Goal: Use online tool/utility: Utilize a website feature to perform a specific function

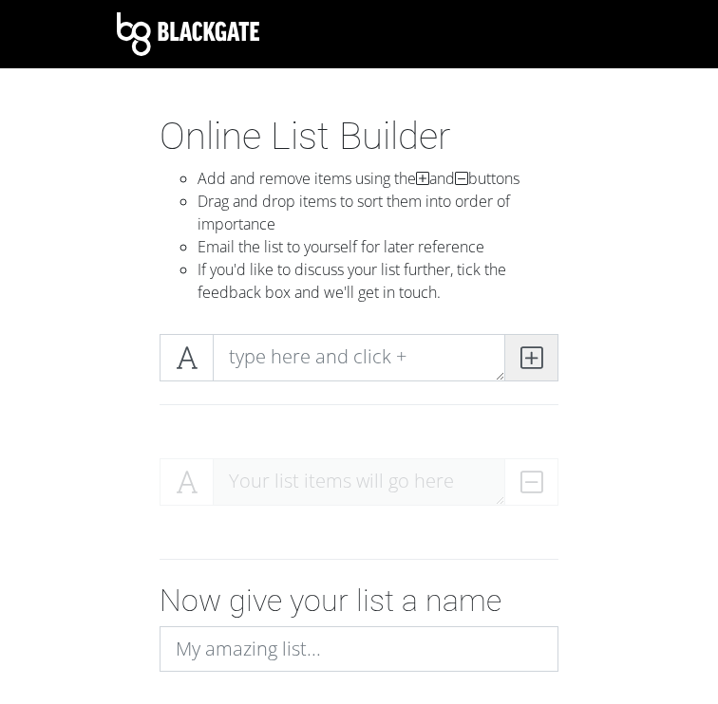
click at [511, 367] on span at bounding box center [531, 357] width 54 height 47
click at [529, 362] on icon at bounding box center [531, 357] width 22 height 19
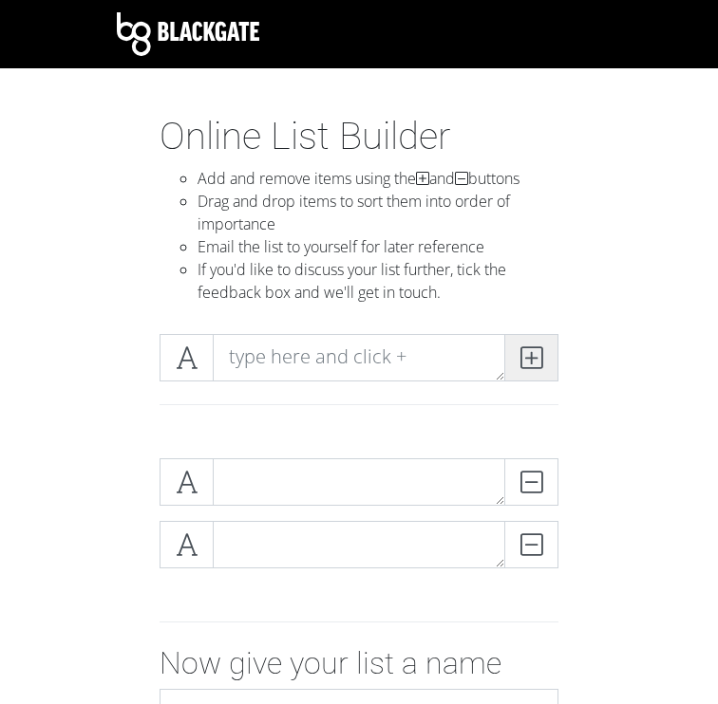
click at [529, 362] on icon at bounding box center [531, 357] width 22 height 19
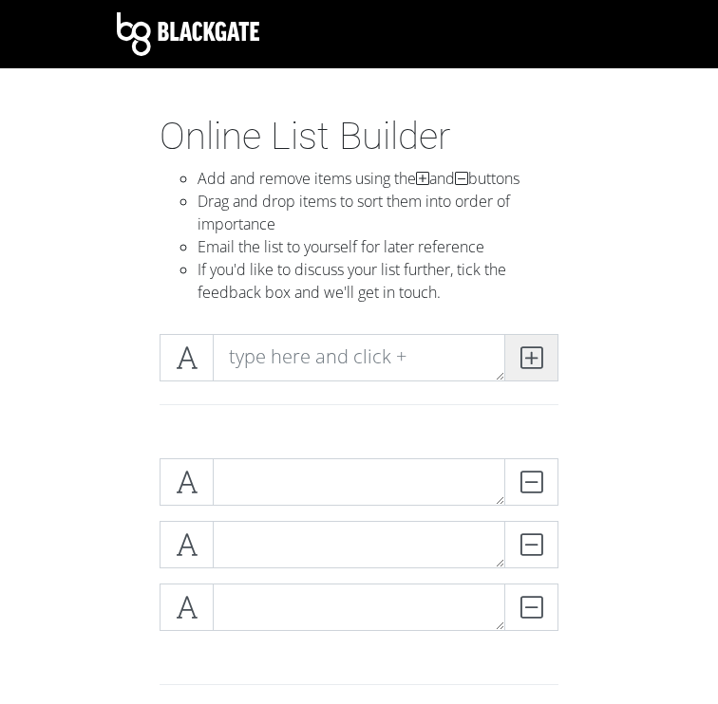
click at [529, 362] on icon at bounding box center [531, 357] width 22 height 19
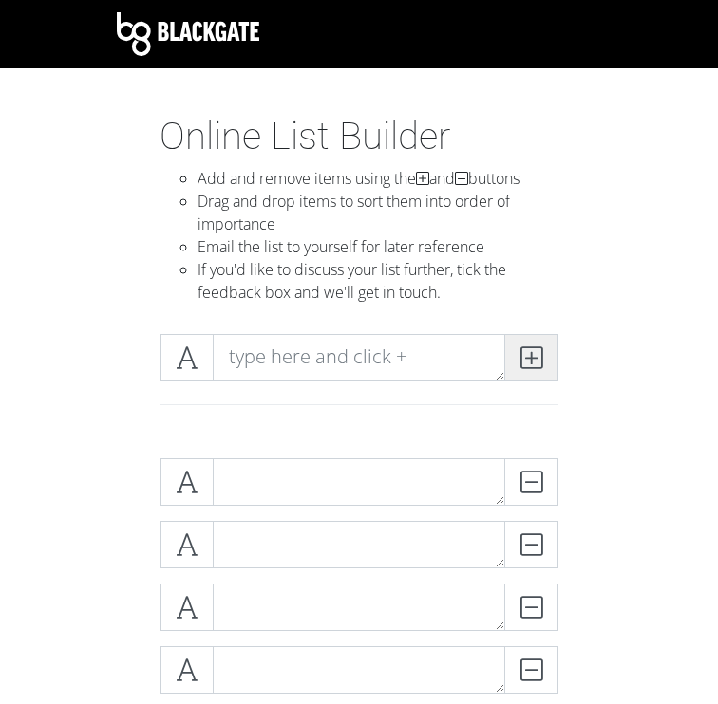
click at [529, 362] on icon at bounding box center [531, 357] width 22 height 19
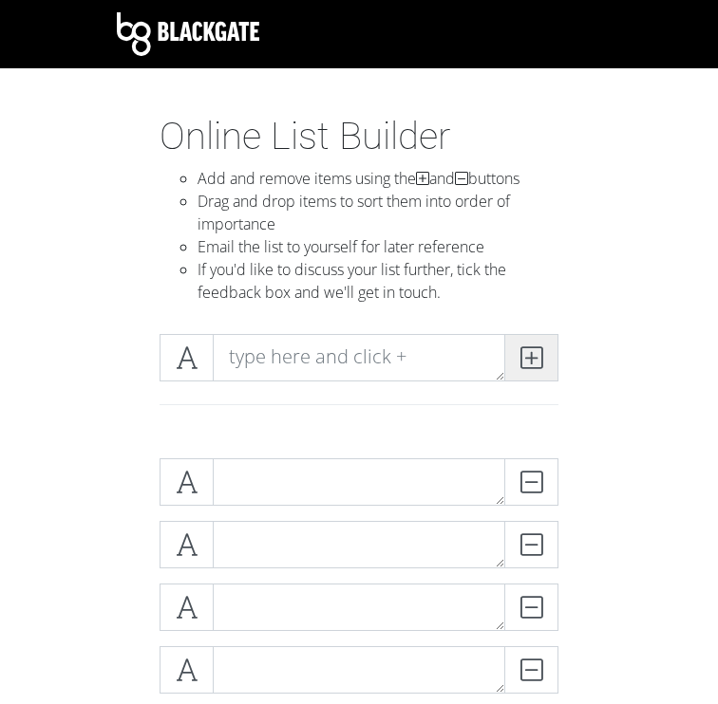
click at [529, 362] on icon at bounding box center [531, 357] width 22 height 19
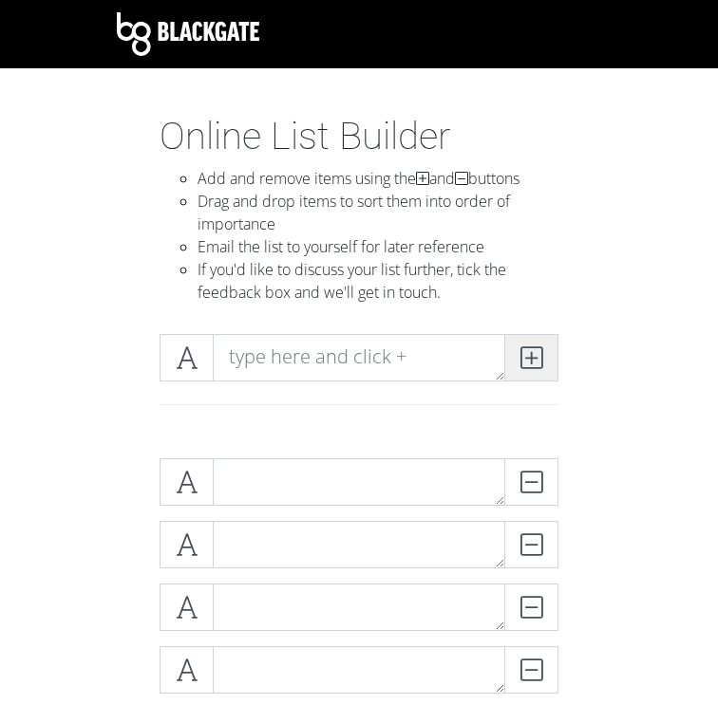
click at [529, 362] on icon at bounding box center [531, 357] width 22 height 19
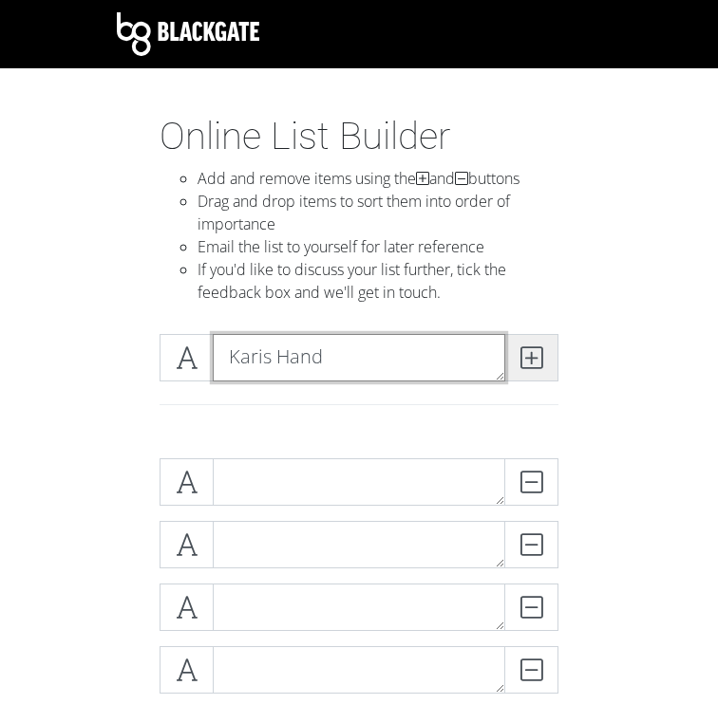
type textarea "Karis Hand"
click at [534, 373] on span at bounding box center [531, 357] width 54 height 47
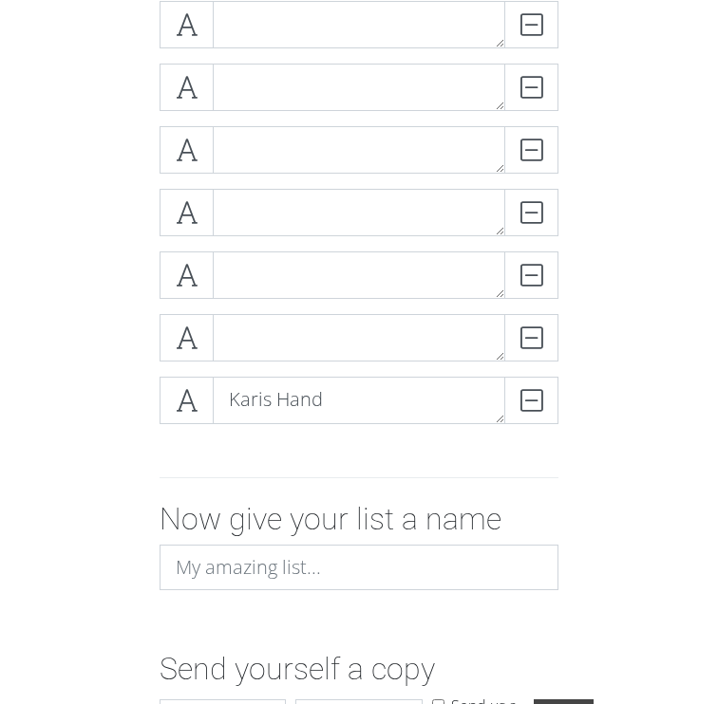
scroll to position [1505, 0]
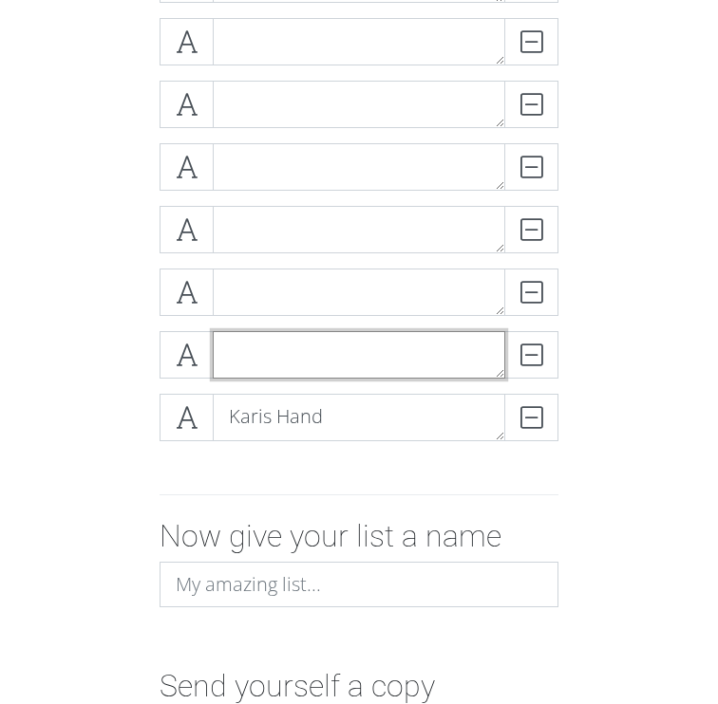
click at [308, 352] on textarea at bounding box center [359, 354] width 292 height 47
type textarea "[PERSON_NAME]"
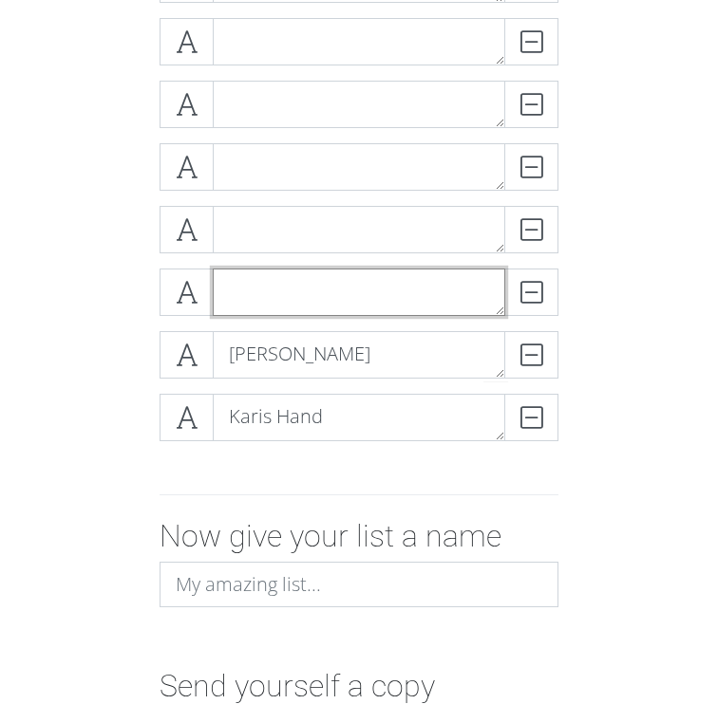
click at [264, 285] on textarea at bounding box center [359, 292] width 292 height 47
type textarea "[PERSON_NAME]"
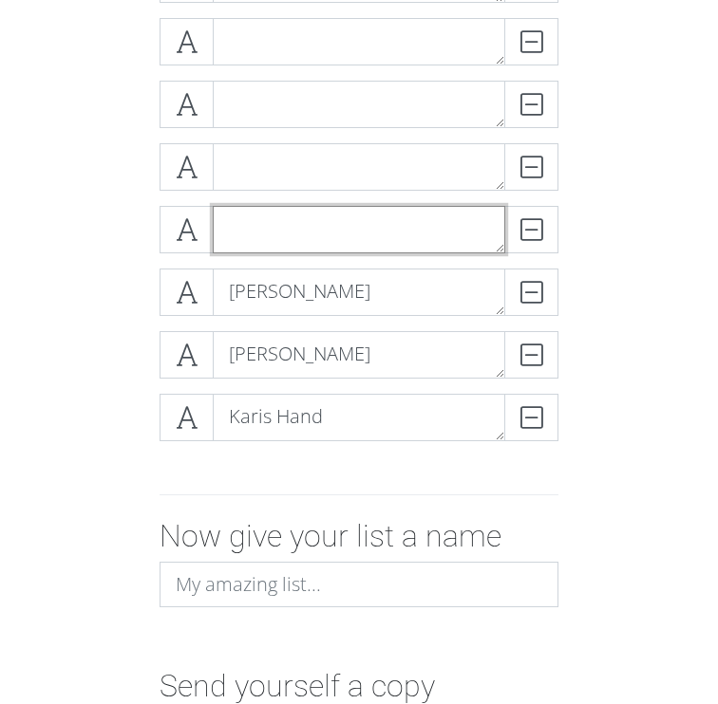
click at [331, 233] on textarea at bounding box center [359, 229] width 292 height 47
type textarea "[PERSON_NAME]"
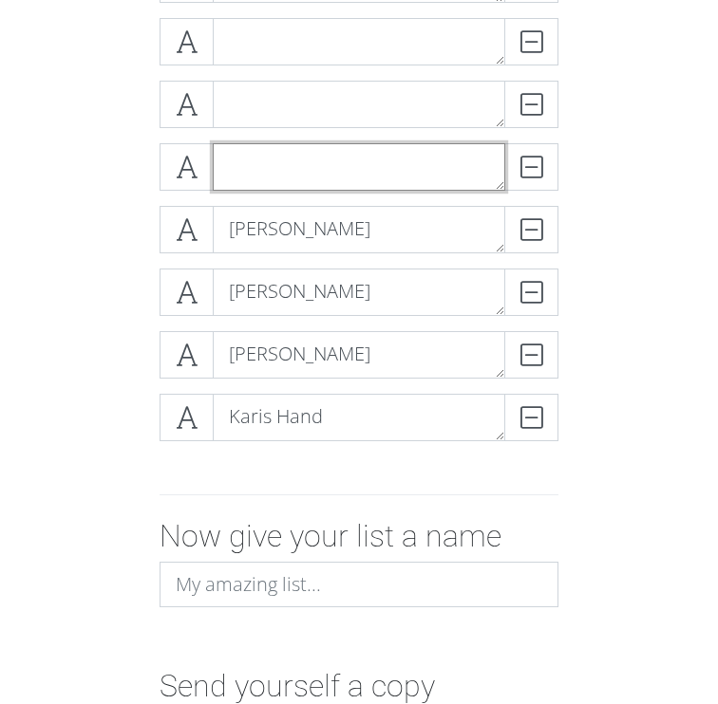
click at [357, 175] on textarea at bounding box center [359, 166] width 292 height 47
type textarea "[PERSON_NAME]"
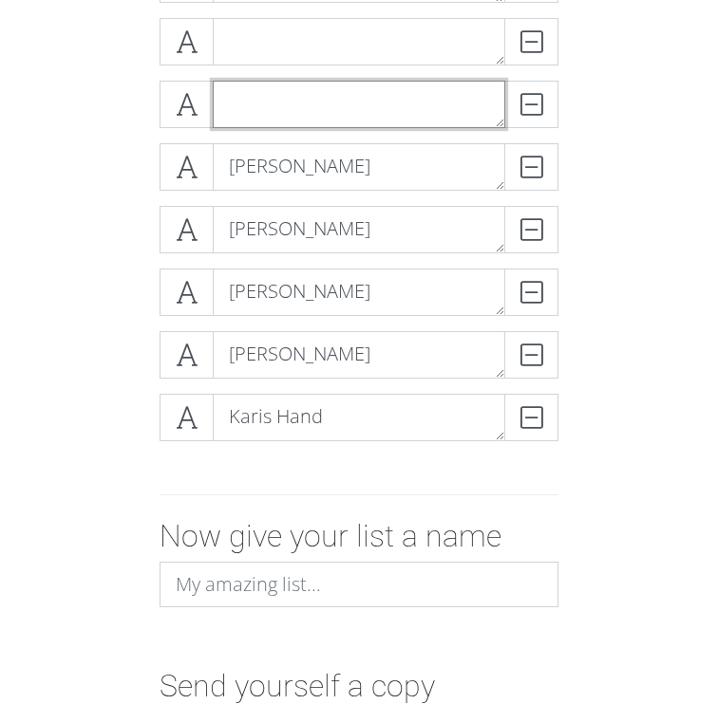
click at [389, 118] on textarea at bounding box center [359, 104] width 292 height 47
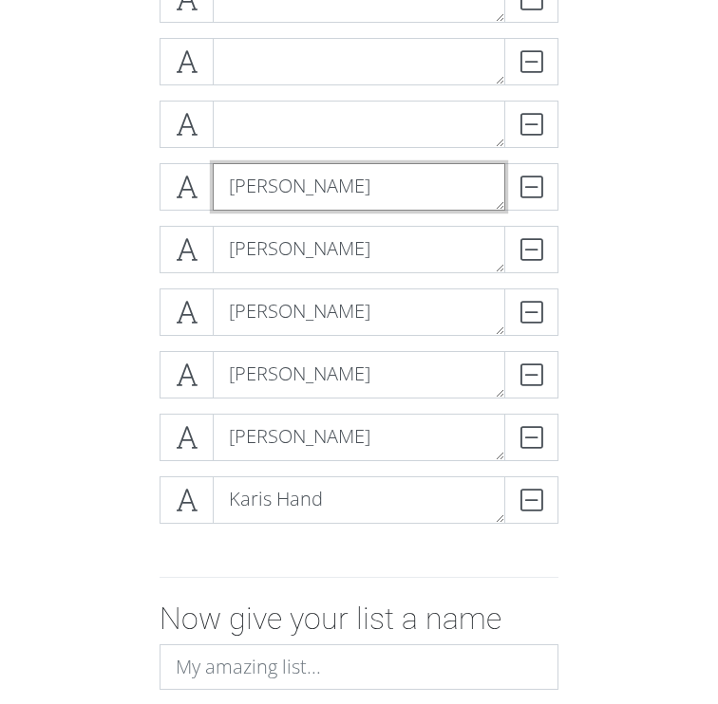
scroll to position [1389, 0]
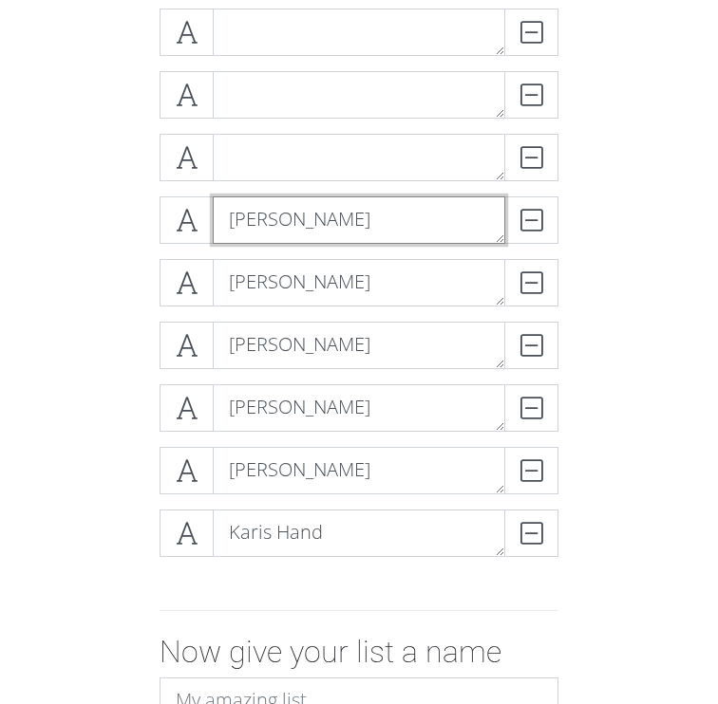
type textarea "[PERSON_NAME]"
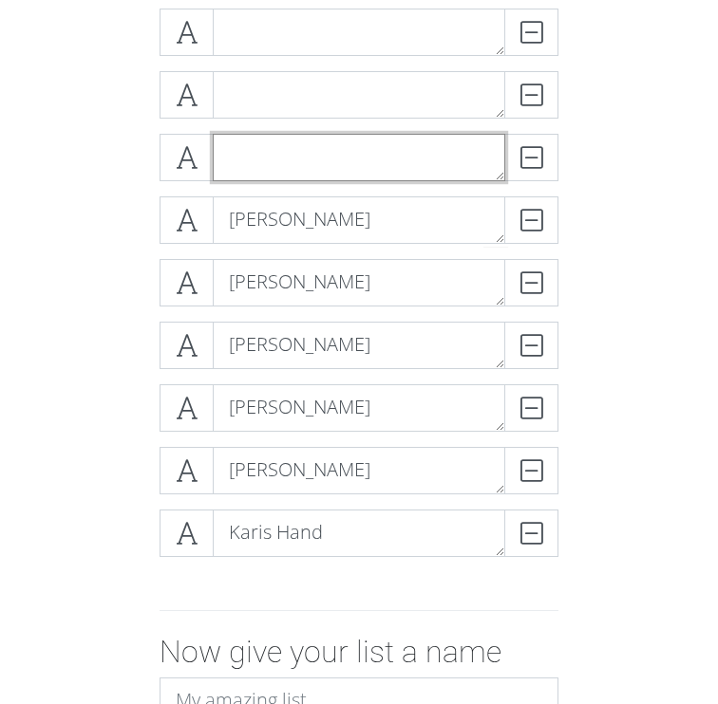
click at [311, 162] on textarea at bounding box center [359, 157] width 292 height 47
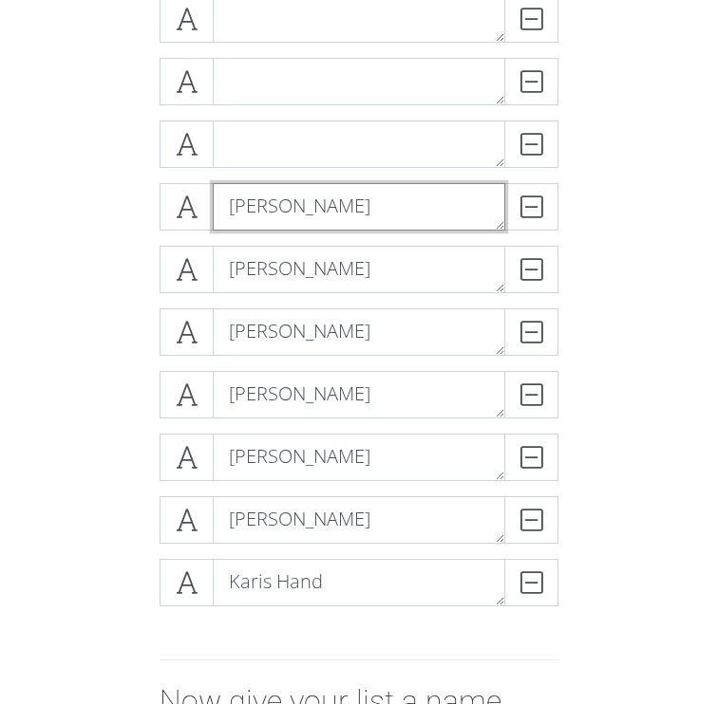
scroll to position [1338, 0]
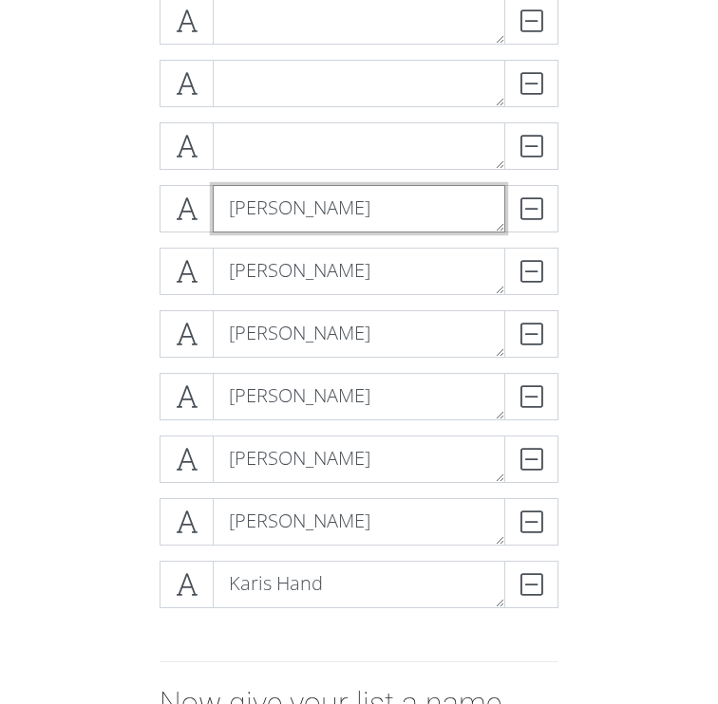
type textarea "[PERSON_NAME]"
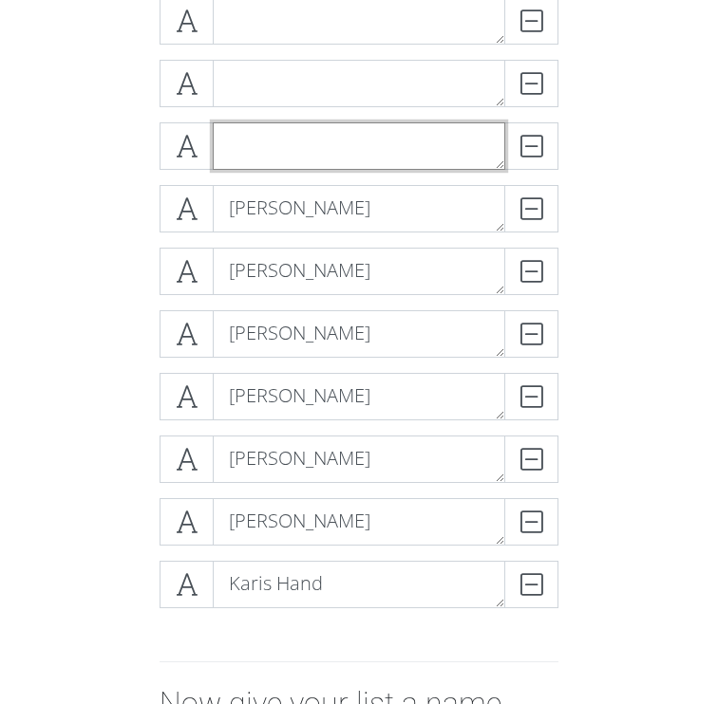
click at [335, 151] on textarea at bounding box center [359, 145] width 292 height 47
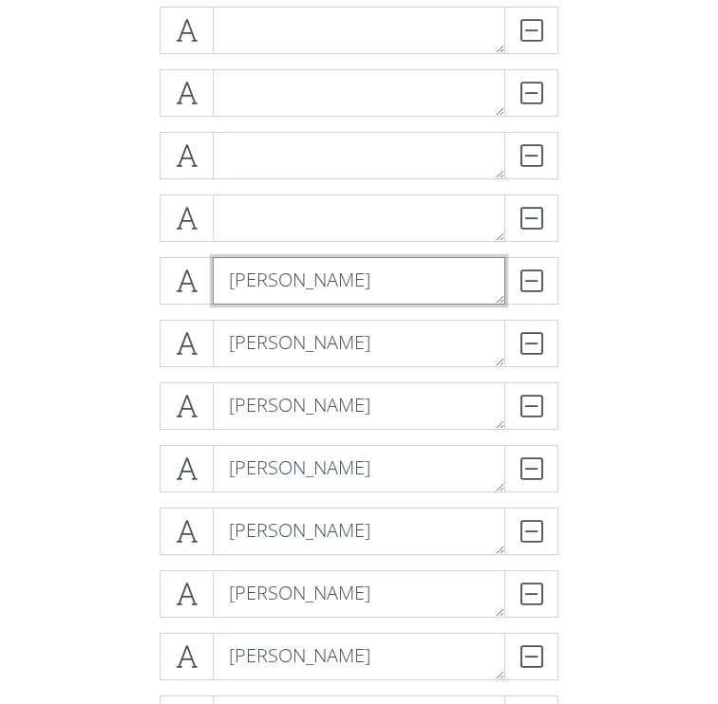
scroll to position [1190, 0]
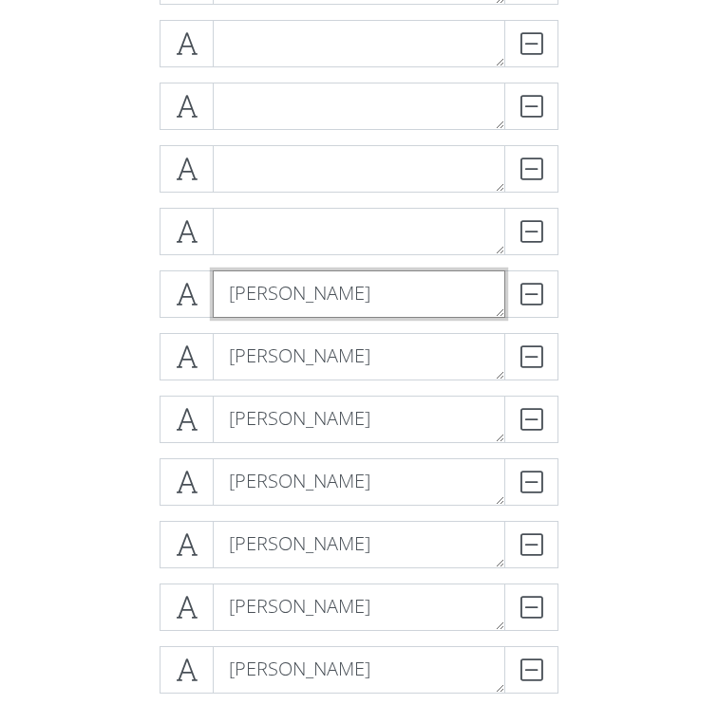
type textarea "[PERSON_NAME]"
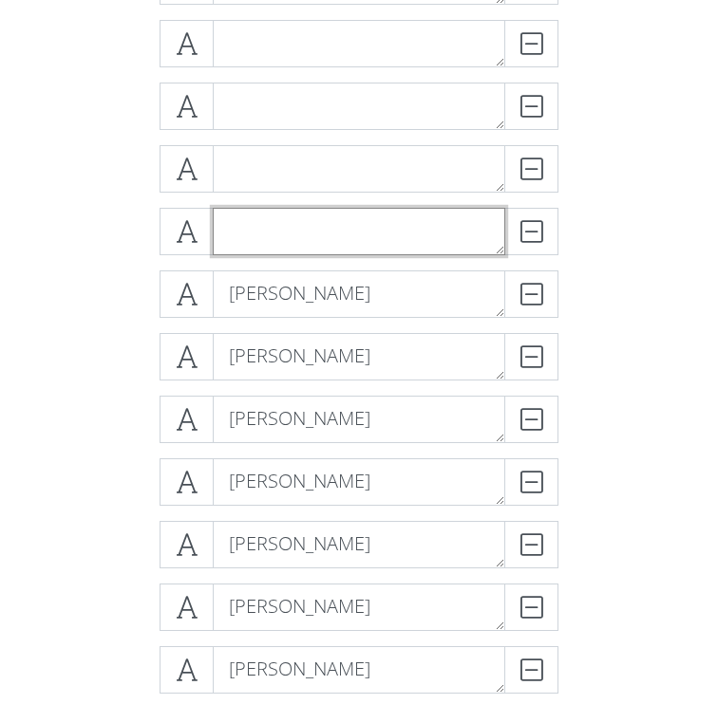
click at [338, 234] on textarea at bounding box center [359, 231] width 292 height 47
type textarea "[PERSON_NAME]"
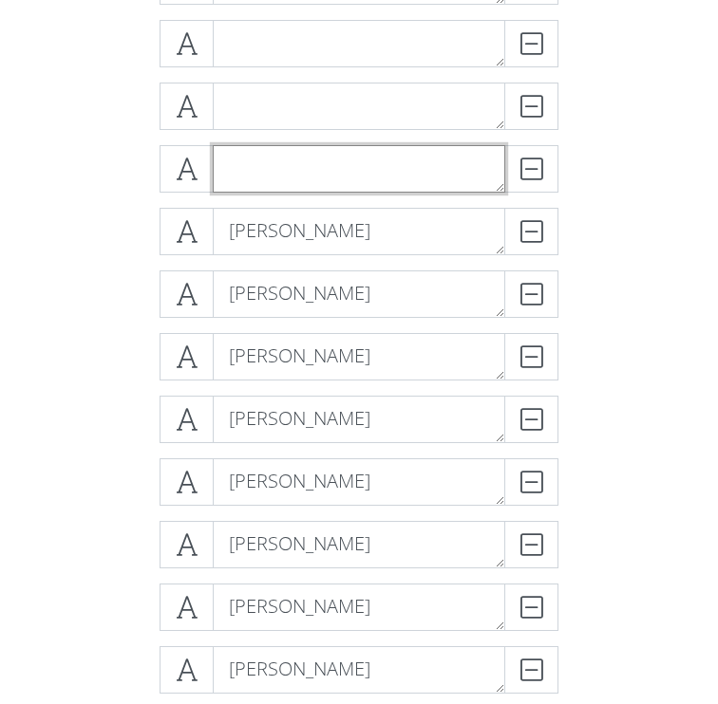
click at [383, 180] on textarea at bounding box center [359, 168] width 292 height 47
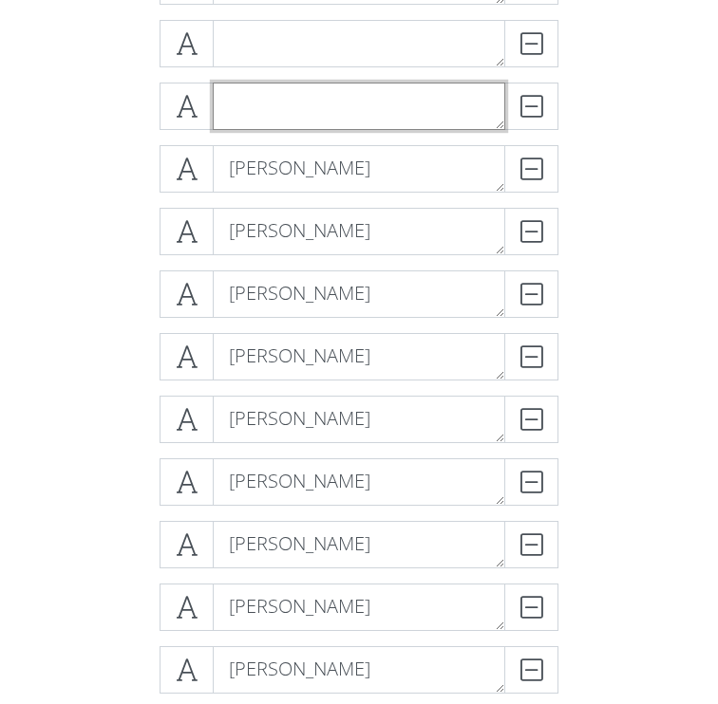
click at [423, 127] on textarea at bounding box center [359, 106] width 292 height 47
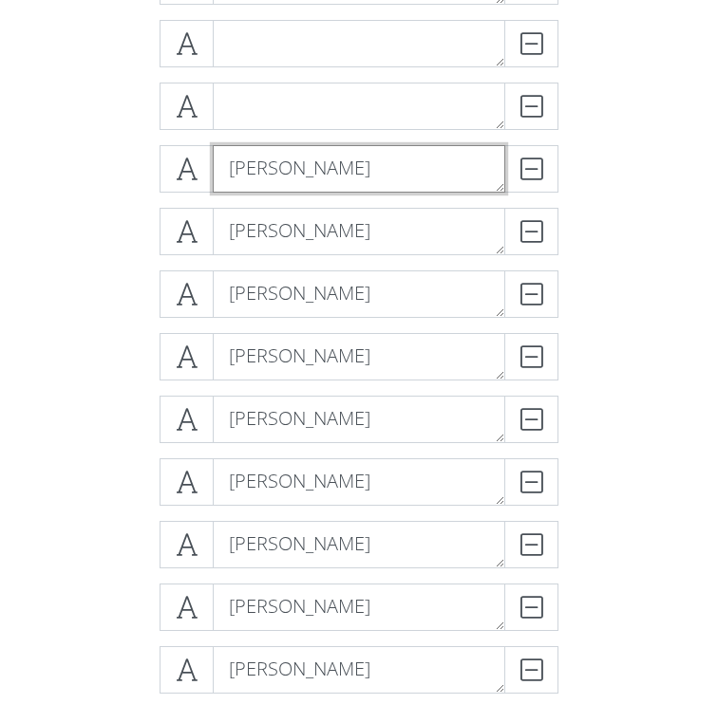
click at [407, 159] on textarea "[PERSON_NAME]" at bounding box center [359, 168] width 292 height 47
type textarea "[PERSON_NAME]"
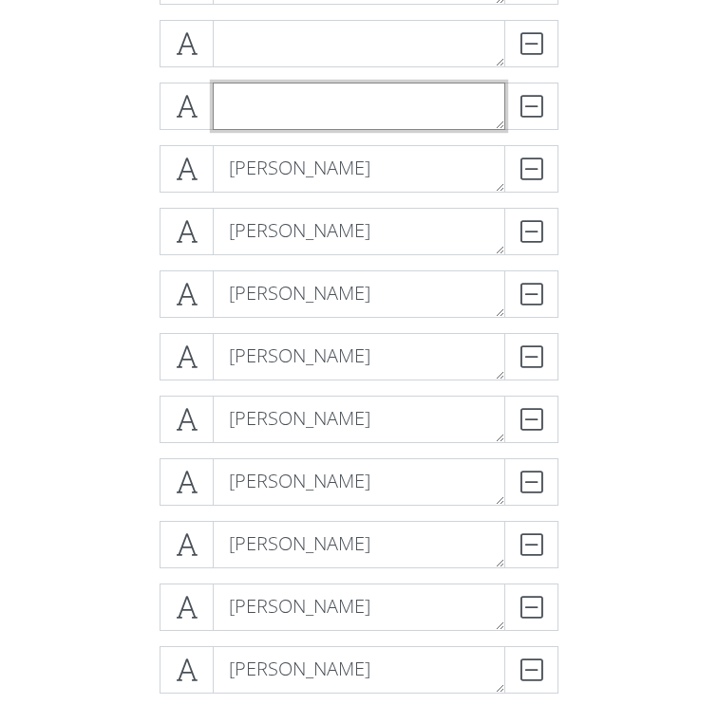
click at [406, 123] on textarea at bounding box center [359, 106] width 292 height 47
type textarea "[PERSON_NAME]"
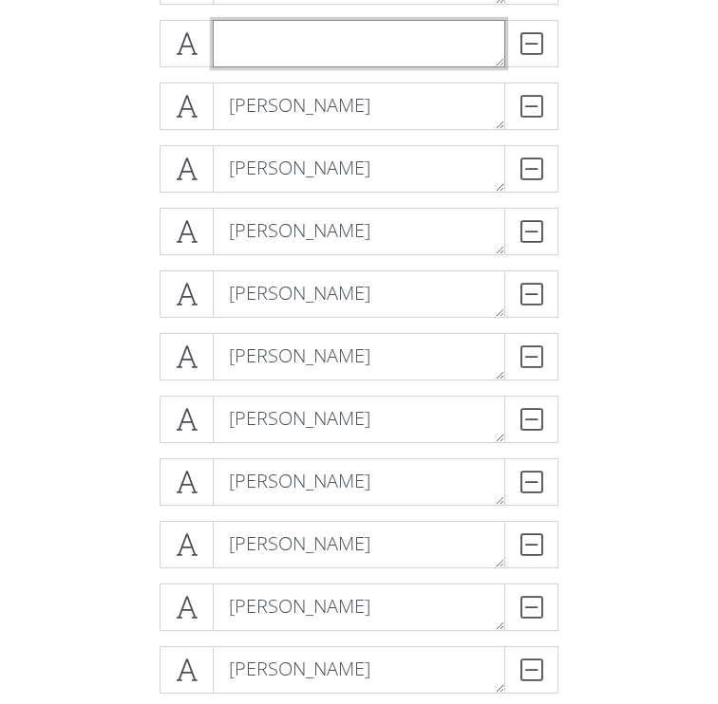
click at [434, 58] on textarea at bounding box center [359, 43] width 292 height 47
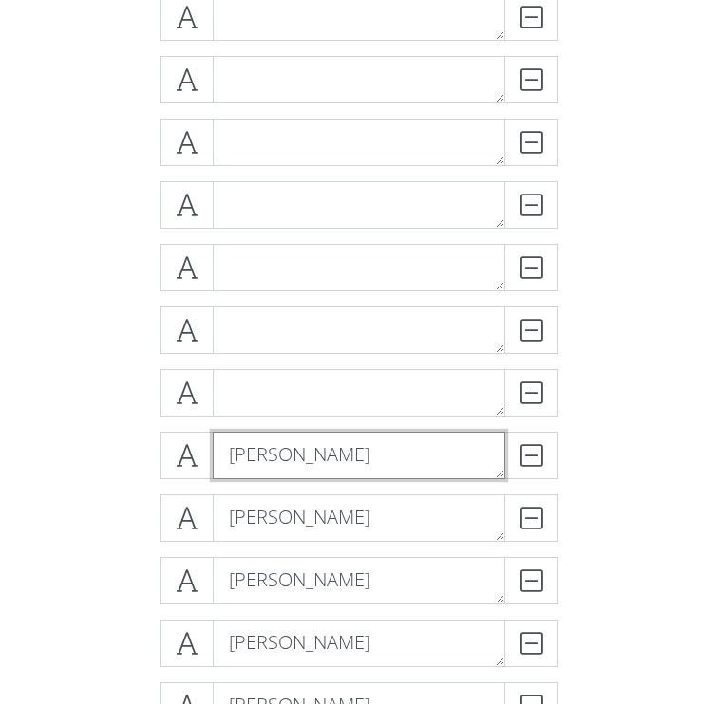
scroll to position [769, 0]
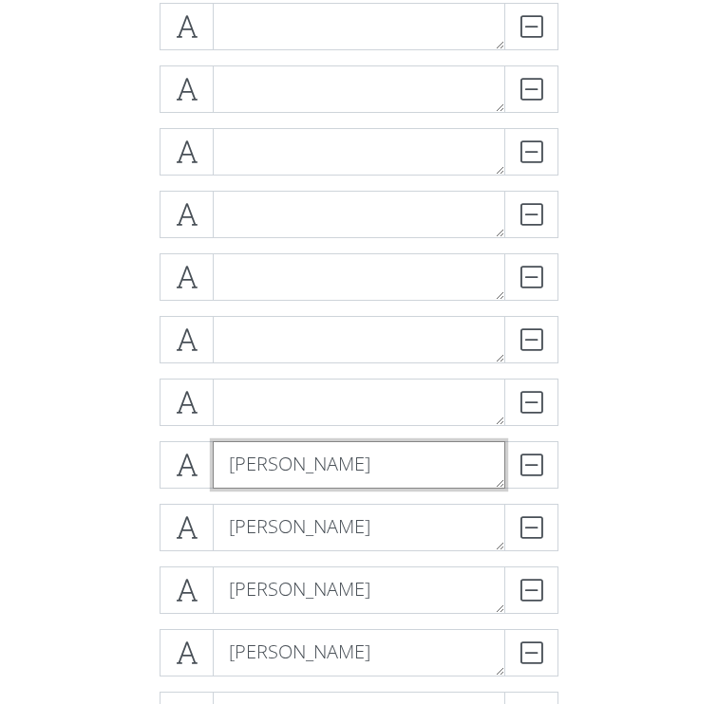
type textarea "[PERSON_NAME]"
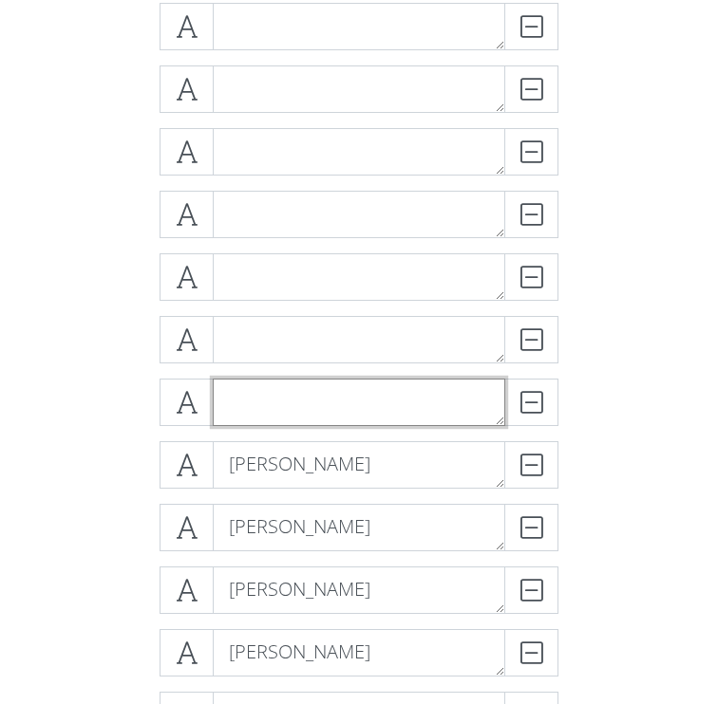
click at [369, 402] on textarea at bounding box center [359, 402] width 292 height 47
type textarea "[PERSON_NAME]"
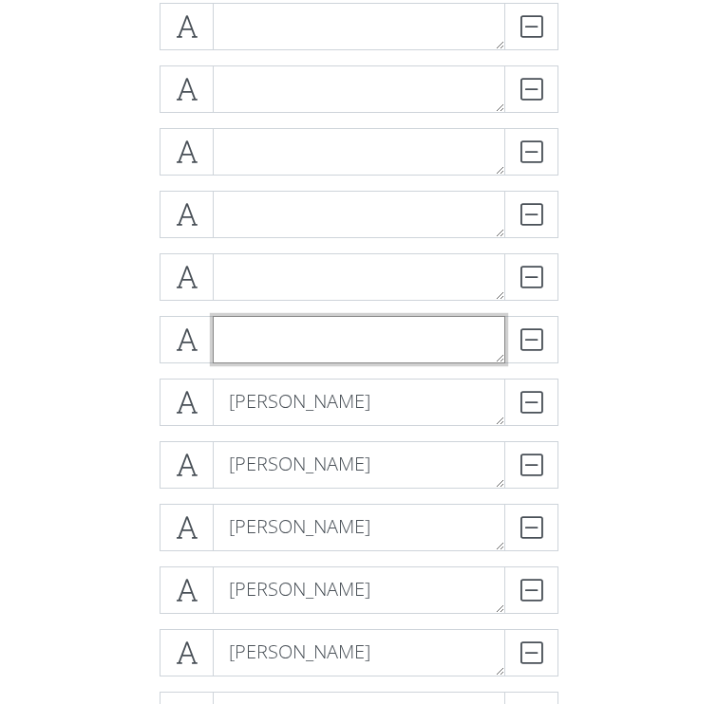
click at [403, 345] on textarea at bounding box center [359, 339] width 292 height 47
type textarea "[PERSON_NAME]"
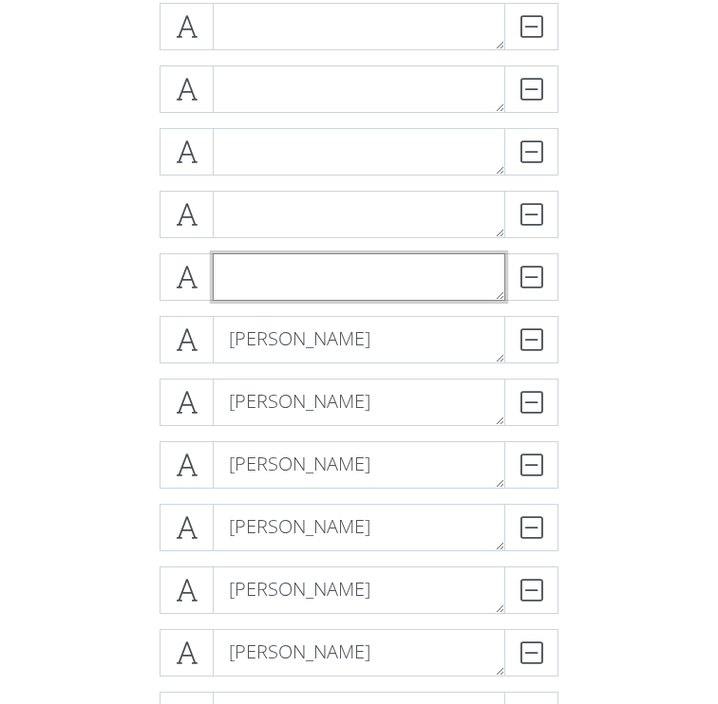
click at [401, 276] on textarea at bounding box center [359, 276] width 292 height 47
type textarea "C"
type textarea "[PERSON_NAME]"
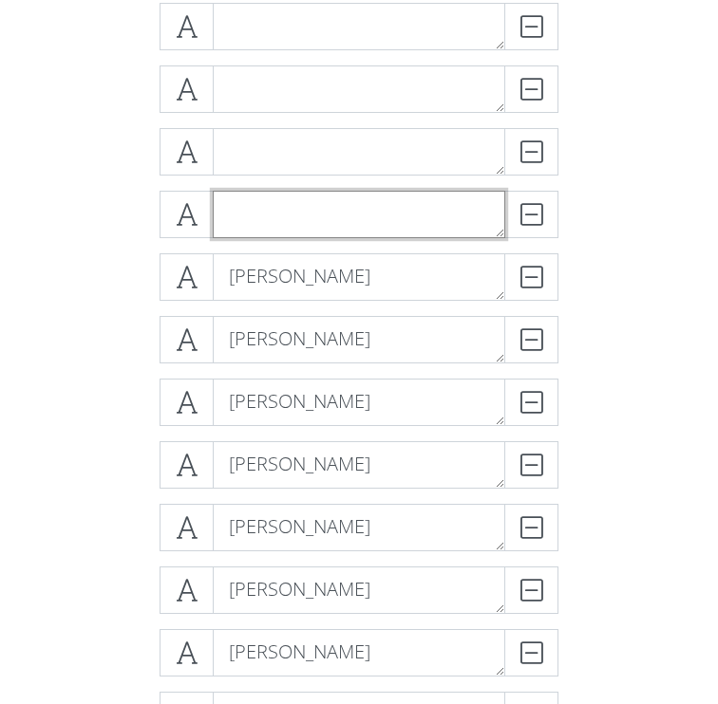
click at [407, 213] on textarea at bounding box center [359, 214] width 292 height 47
type textarea "[PERSON_NAME]"
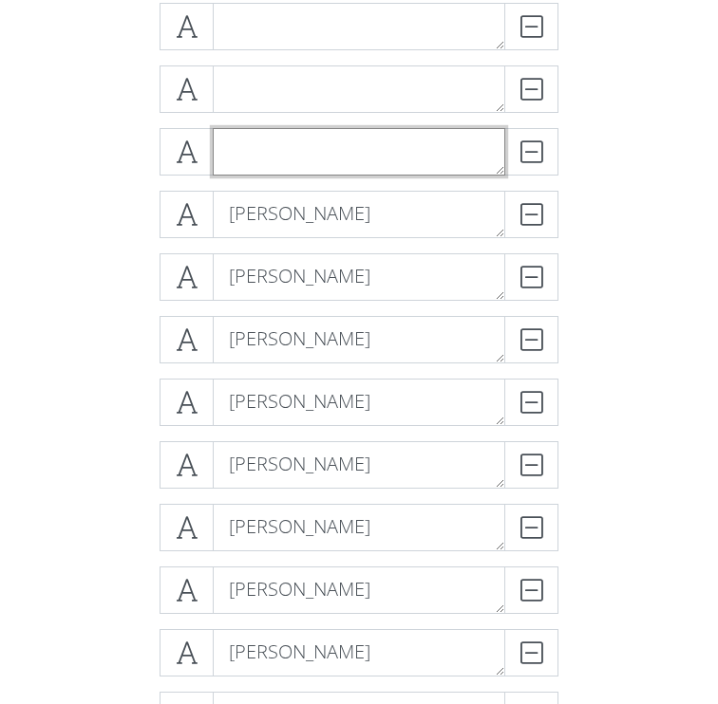
click at [385, 143] on textarea at bounding box center [359, 151] width 292 height 47
type textarea "[PERSON_NAME]"
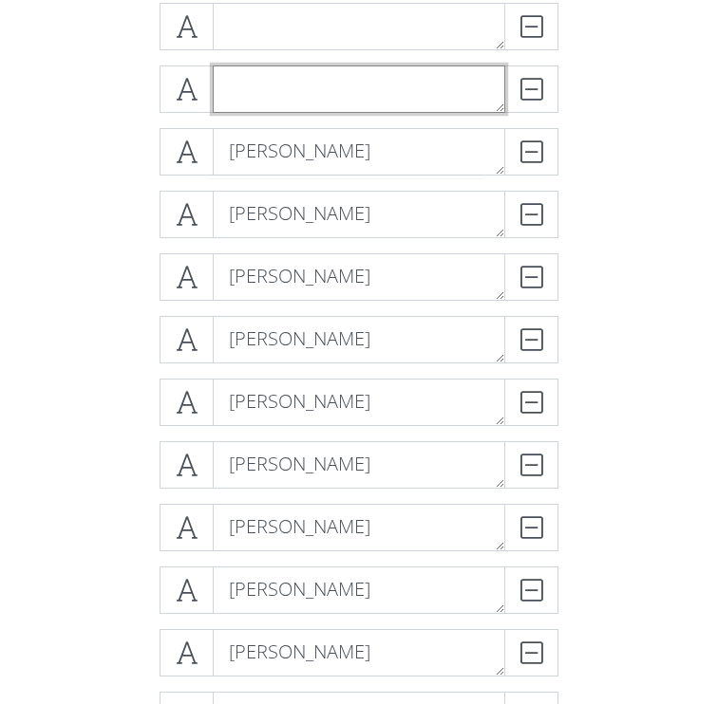
click at [290, 102] on textarea at bounding box center [359, 88] width 292 height 47
type textarea "{"
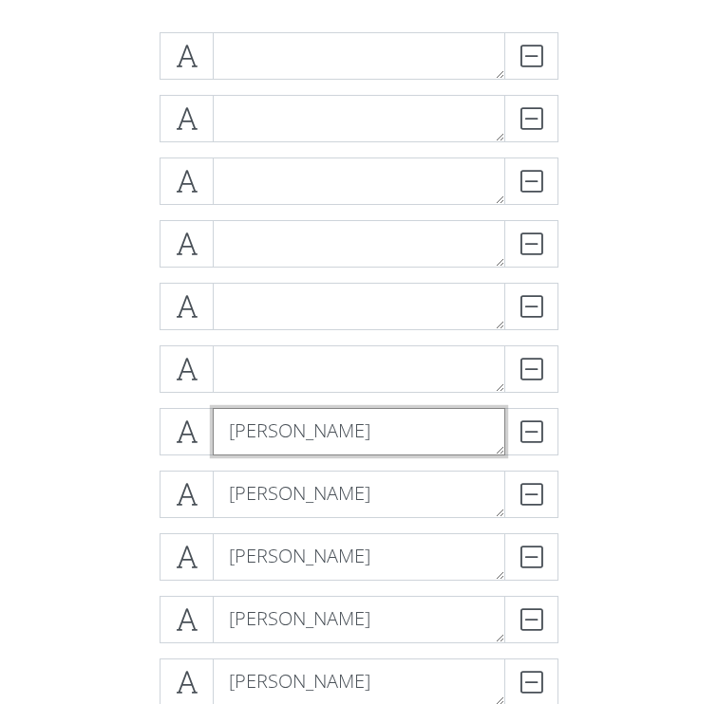
scroll to position [413, 0]
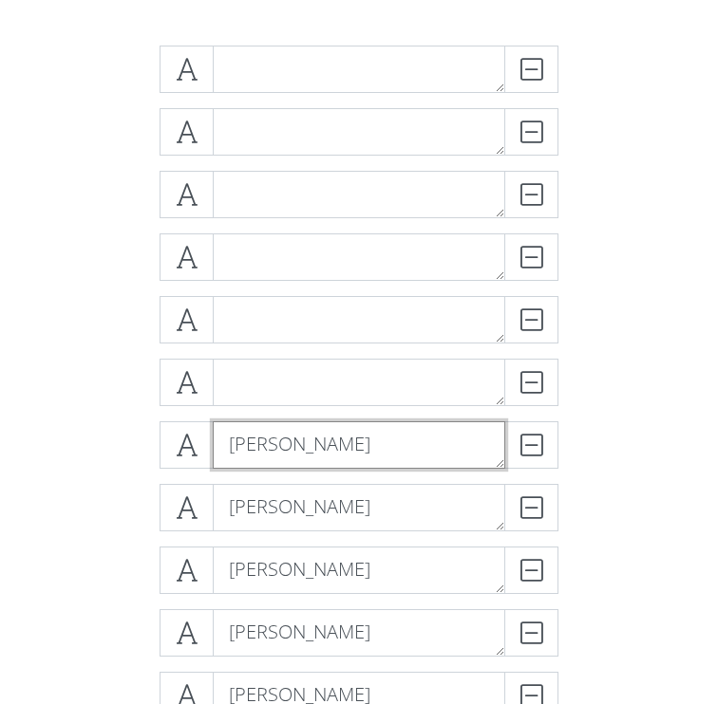
type textarea "[PERSON_NAME]"
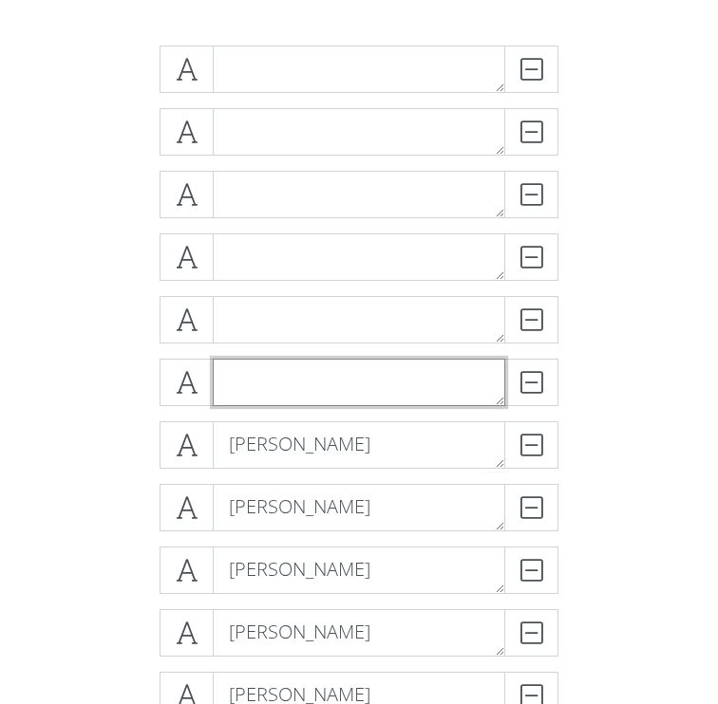
click at [302, 379] on textarea at bounding box center [359, 382] width 292 height 47
type textarea "[PERSON_NAME]"
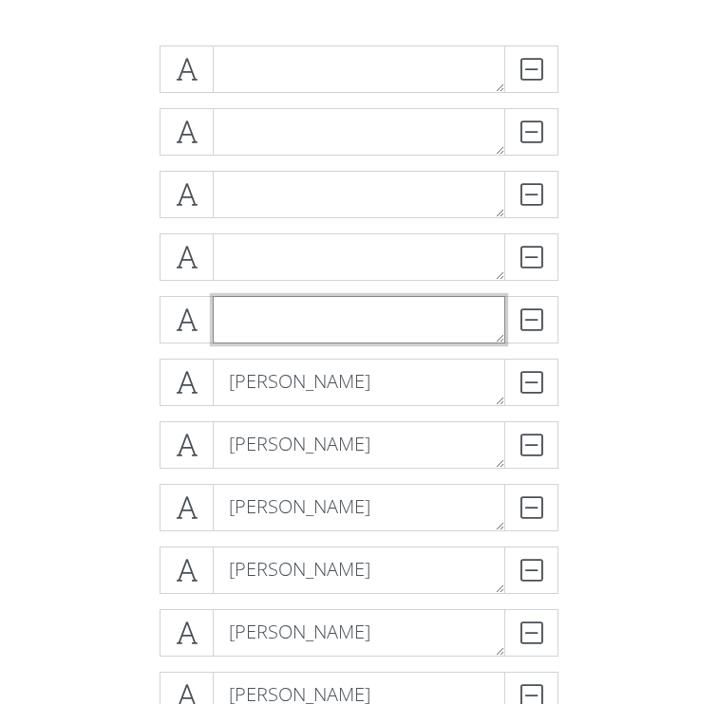
click at [275, 309] on textarea at bounding box center [359, 319] width 292 height 47
type textarea "F"
type textarea "[PERSON_NAME]"
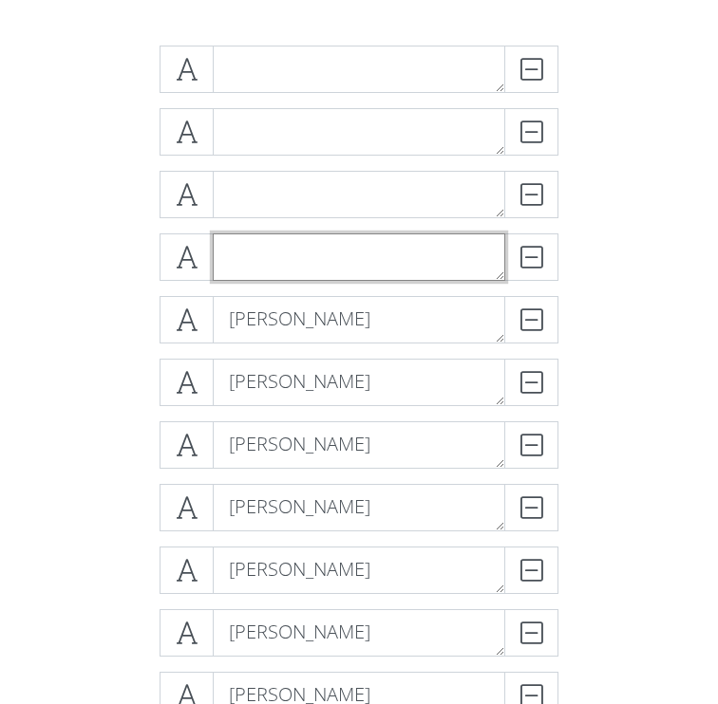
click at [345, 256] on textarea at bounding box center [359, 256] width 292 height 47
type textarea "[PERSON_NAME]"
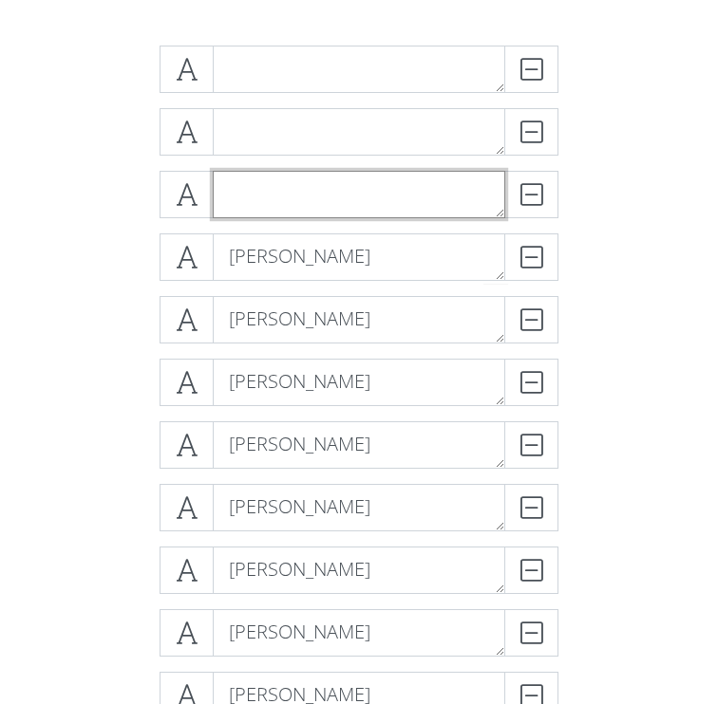
click at [345, 209] on textarea at bounding box center [359, 194] width 292 height 47
type textarea "[PERSON_NAME]"
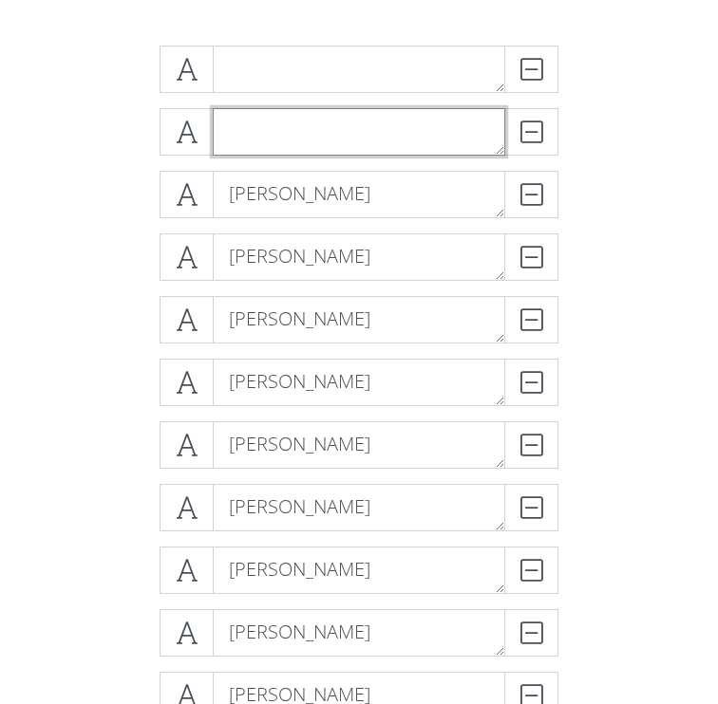
click at [363, 132] on textarea at bounding box center [359, 131] width 292 height 47
type textarea "[PERSON_NAME]"
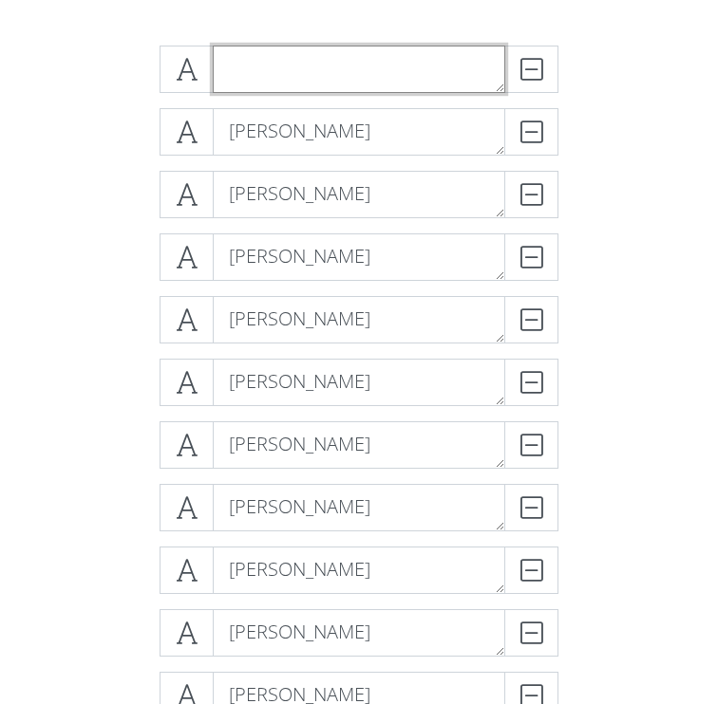
click at [402, 73] on textarea at bounding box center [359, 69] width 292 height 47
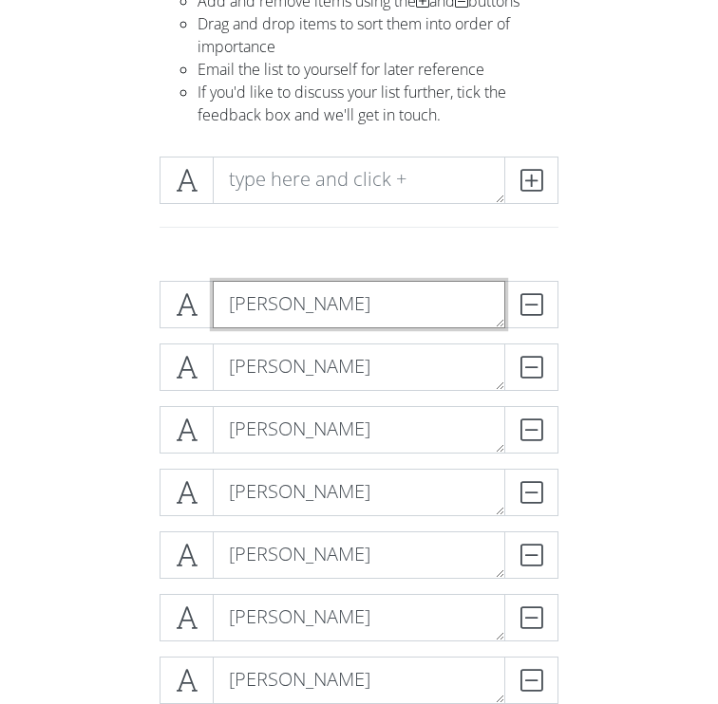
scroll to position [174, 0]
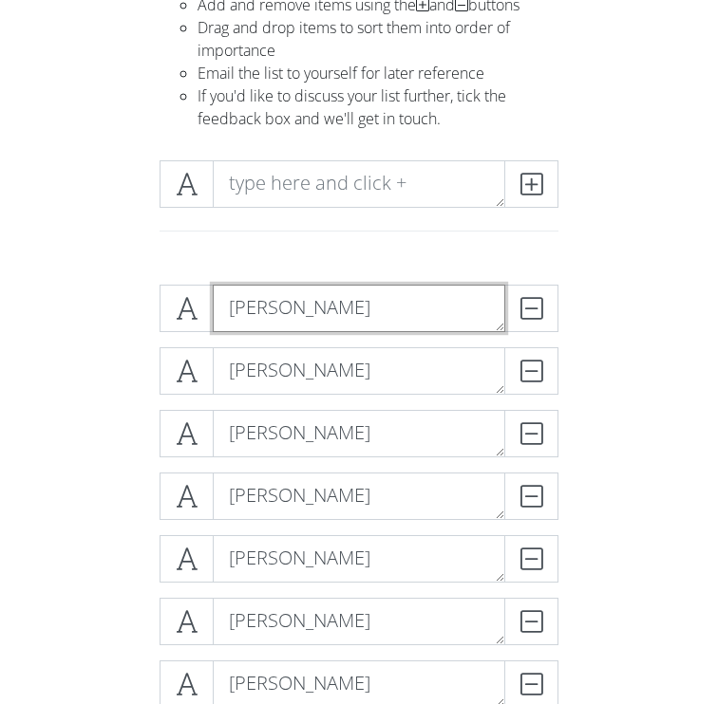
type textarea "[PERSON_NAME]"
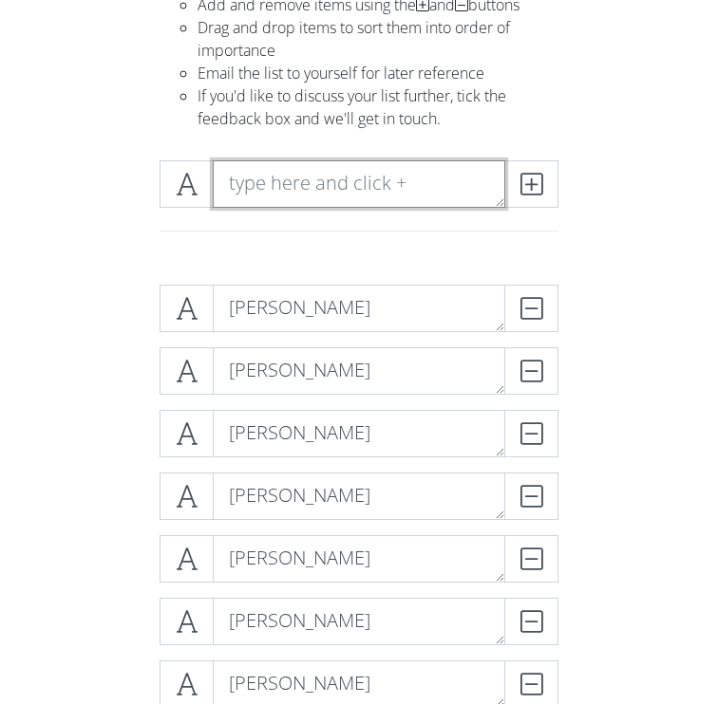
click at [326, 177] on textarea at bounding box center [359, 183] width 292 height 47
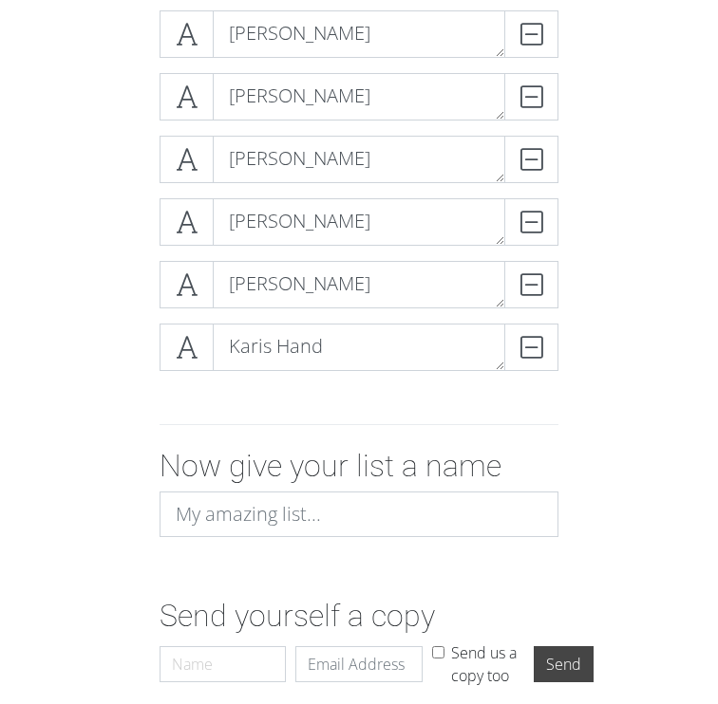
scroll to position [1570, 0]
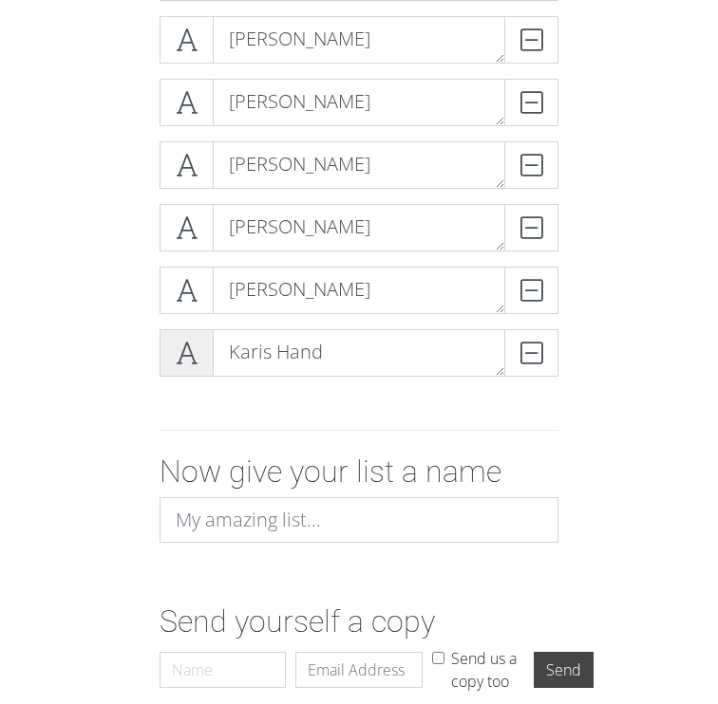
type textarea "[PERSON_NAME]"
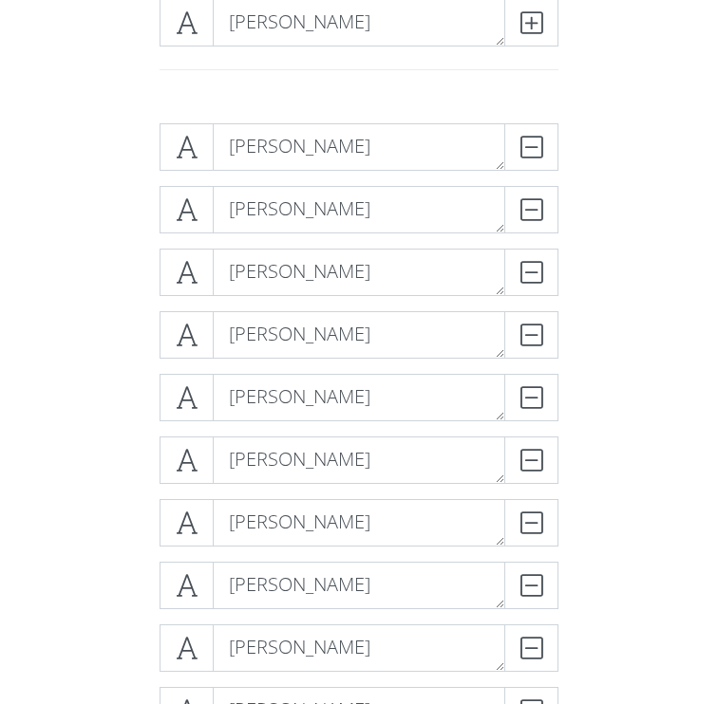
scroll to position [332, 0]
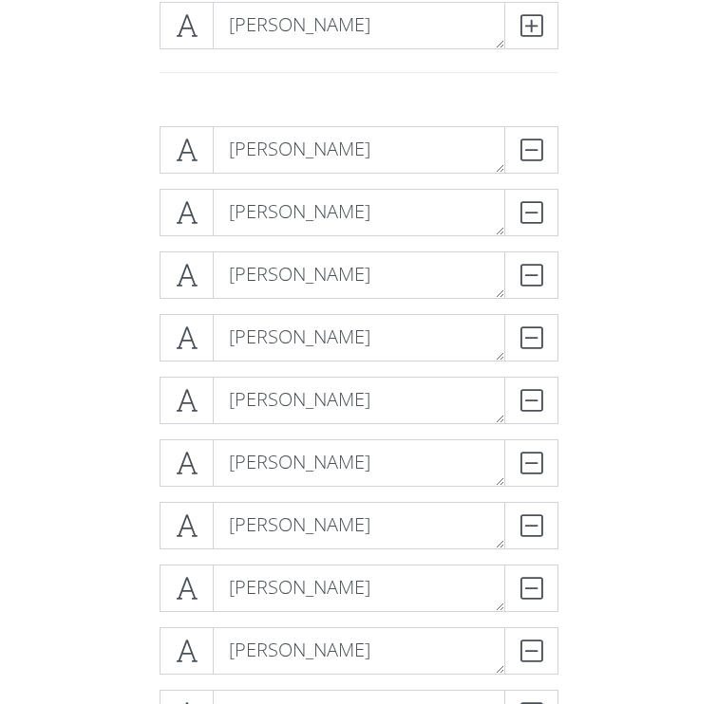
drag, startPoint x: 189, startPoint y: 353, endPoint x: 11, endPoint y: 131, distance: 284.3
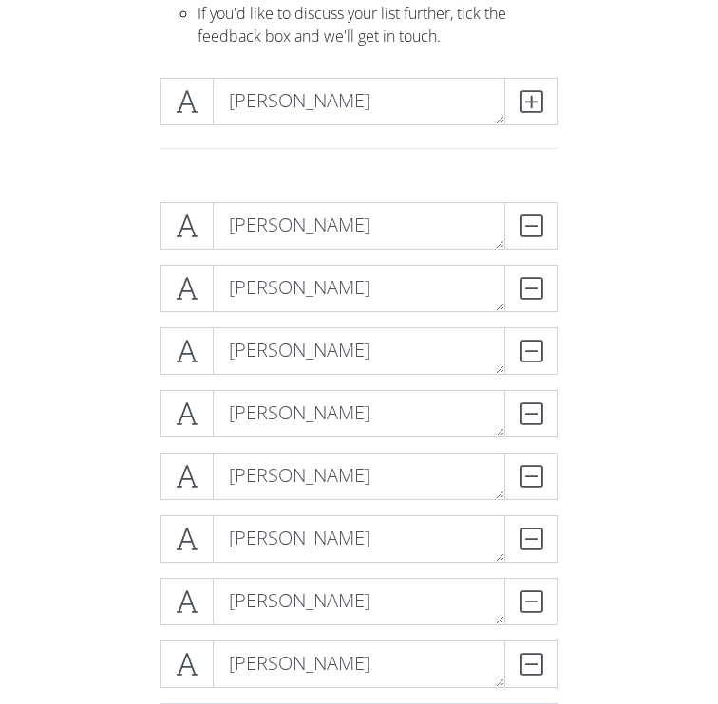
scroll to position [239, 0]
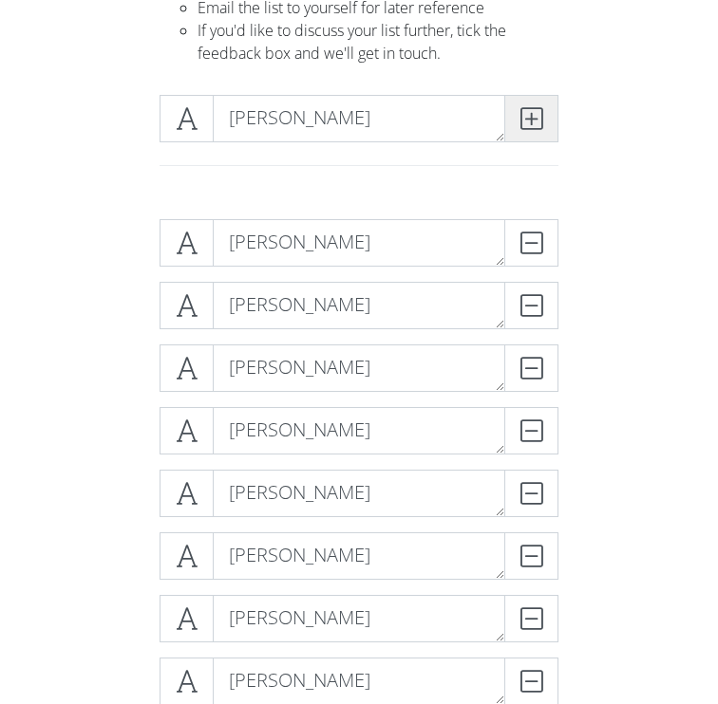
click at [531, 122] on icon at bounding box center [531, 118] width 22 height 19
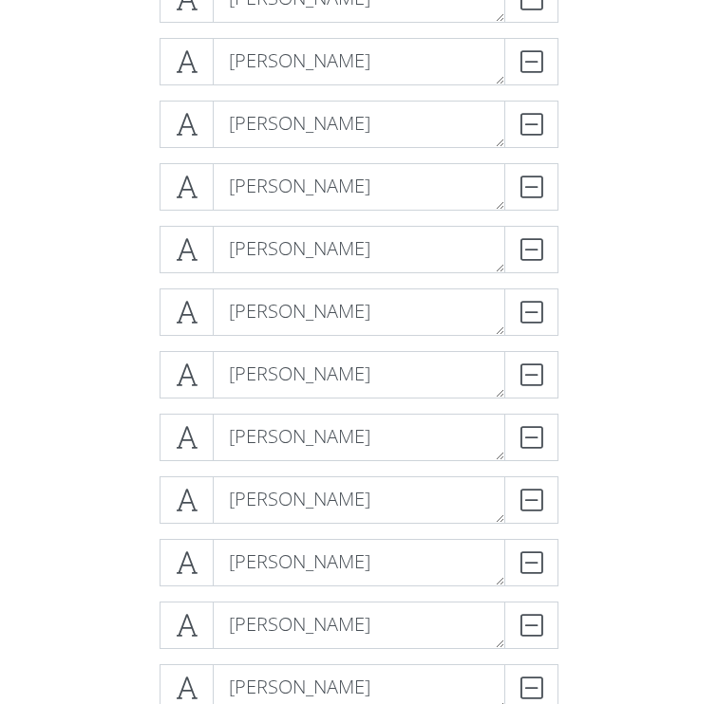
scroll to position [1164, 0]
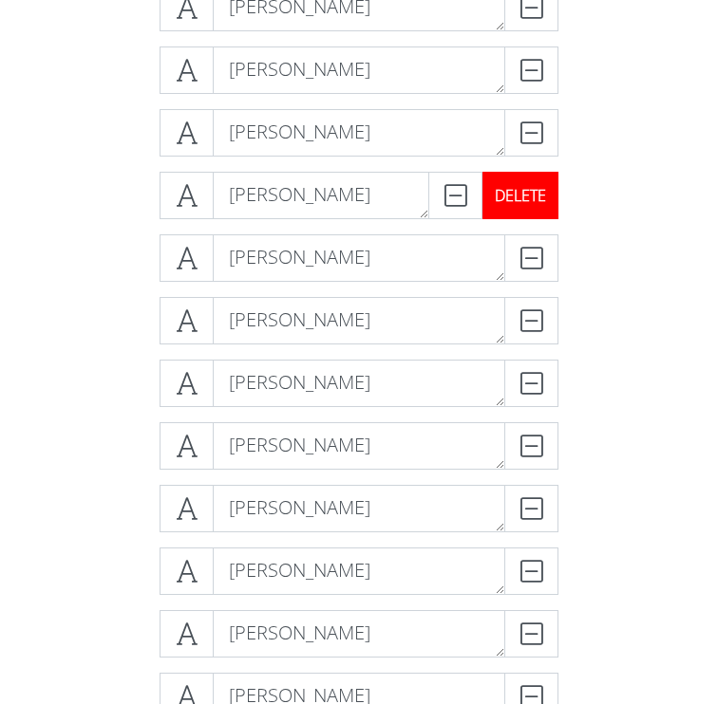
click at [537, 198] on div "DELETE" at bounding box center [520, 195] width 76 height 47
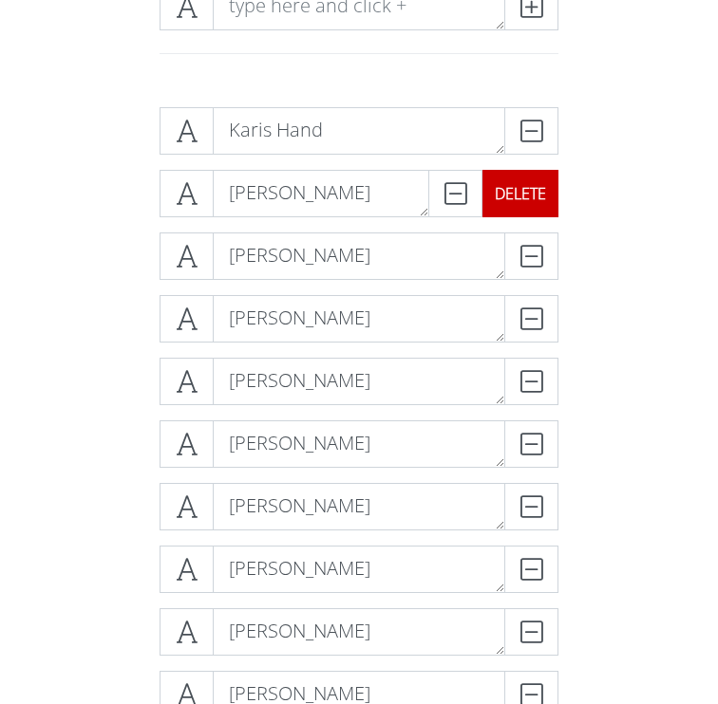
scroll to position [346, 0]
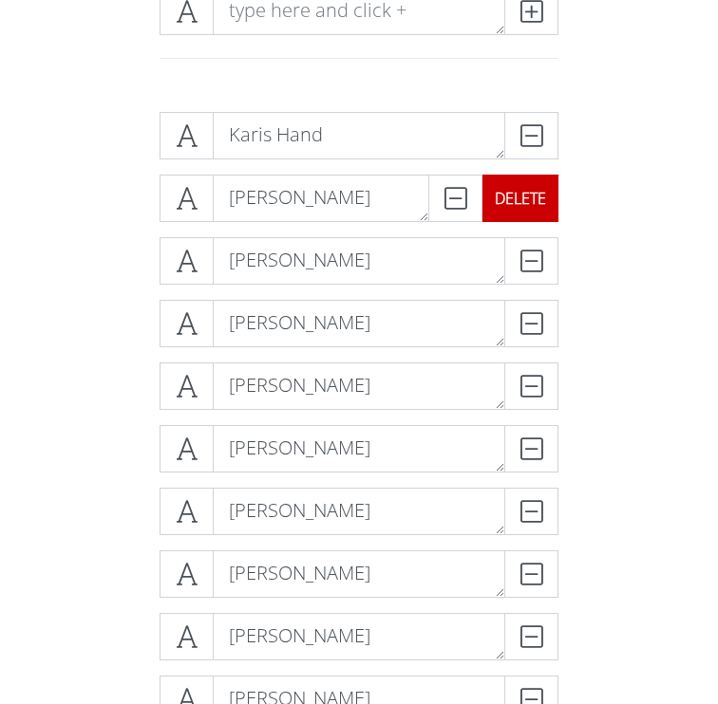
click at [535, 197] on div "DELETE" at bounding box center [520, 198] width 76 height 47
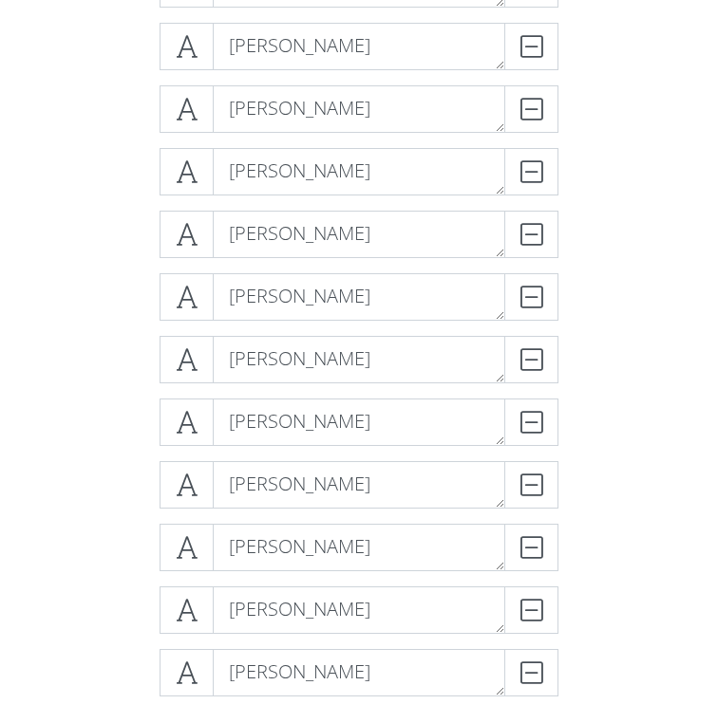
scroll to position [1012, 0]
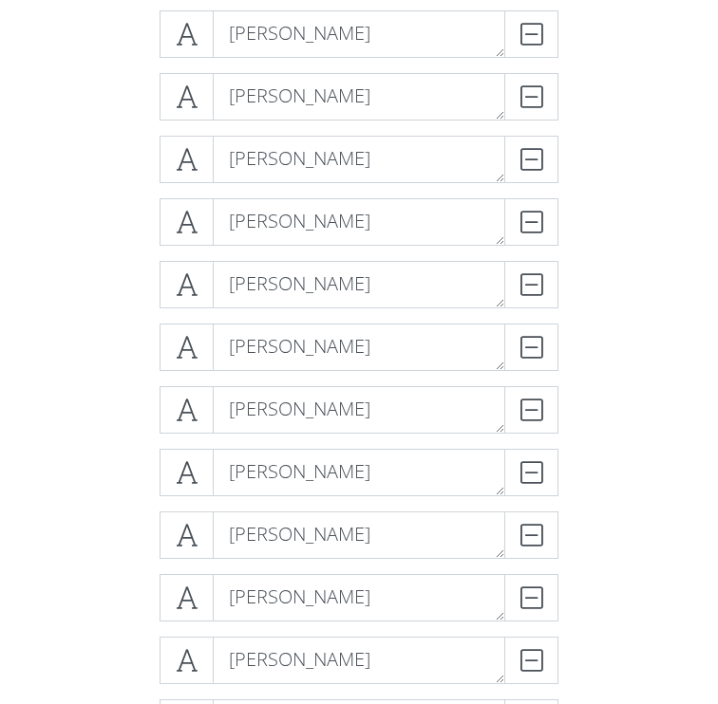
drag, startPoint x: 182, startPoint y: 338, endPoint x: 181, endPoint y: 101, distance: 237.3
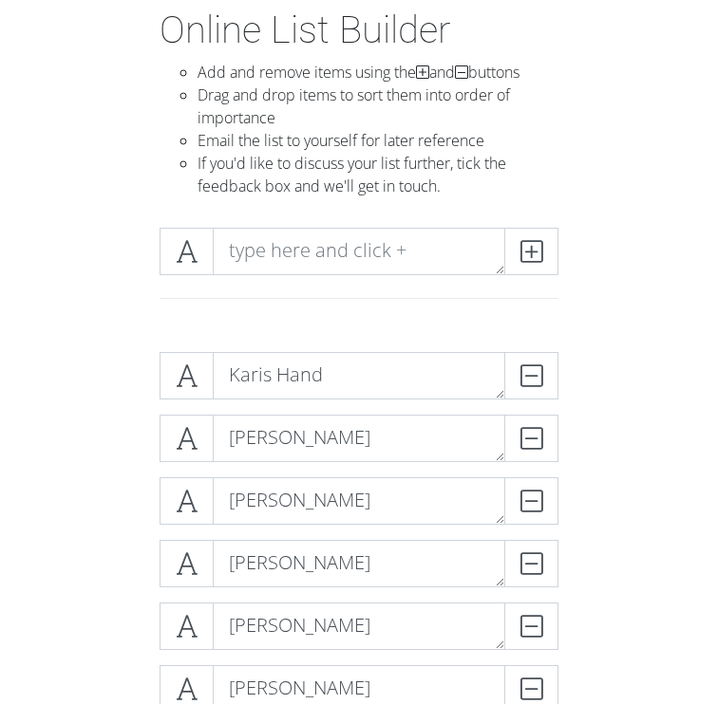
scroll to position [0, 0]
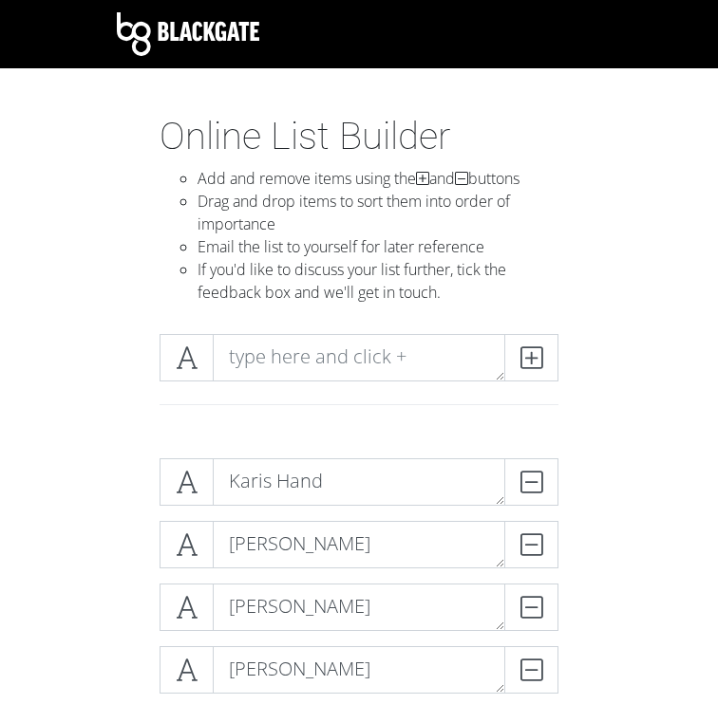
drag, startPoint x: 189, startPoint y: 200, endPoint x: 22, endPoint y: 192, distance: 167.3
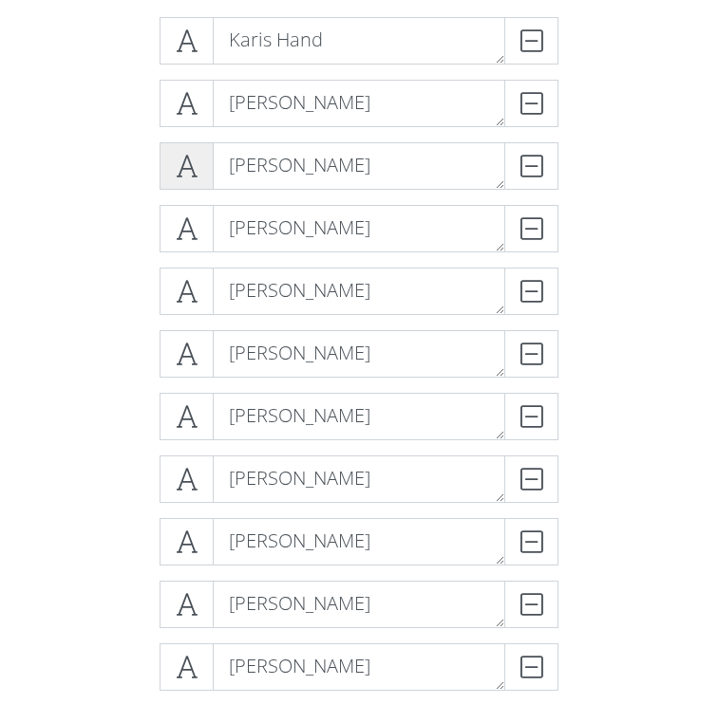
scroll to position [438, 0]
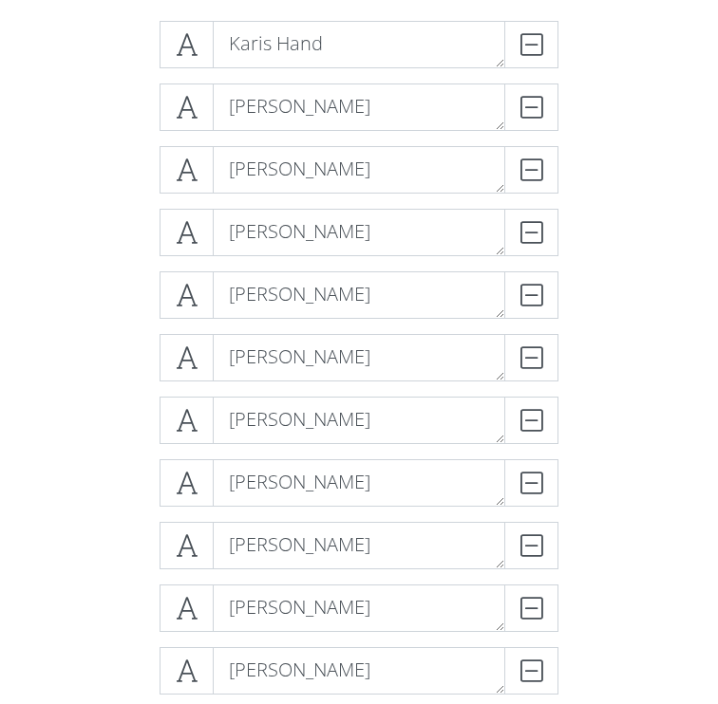
drag, startPoint x: 183, startPoint y: 230, endPoint x: 258, endPoint y: 3, distance: 238.9
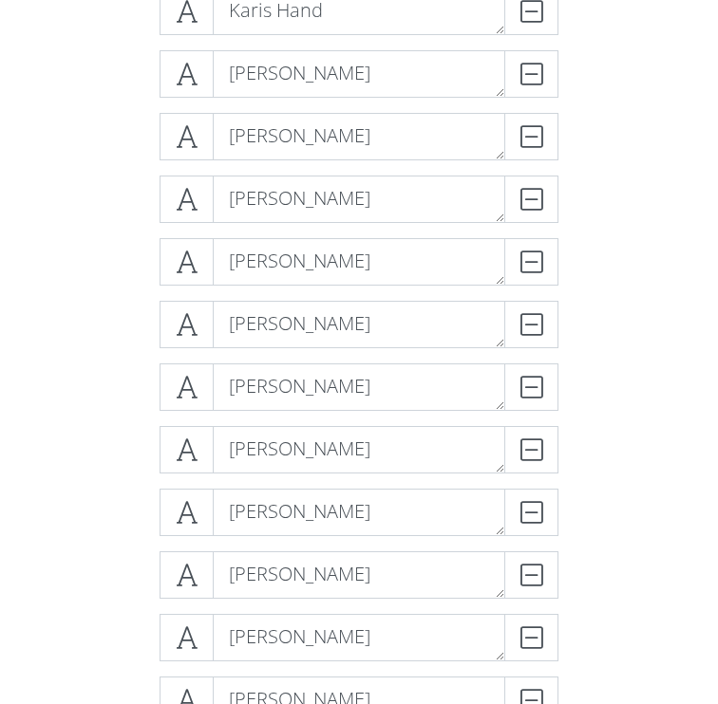
scroll to position [525, 0]
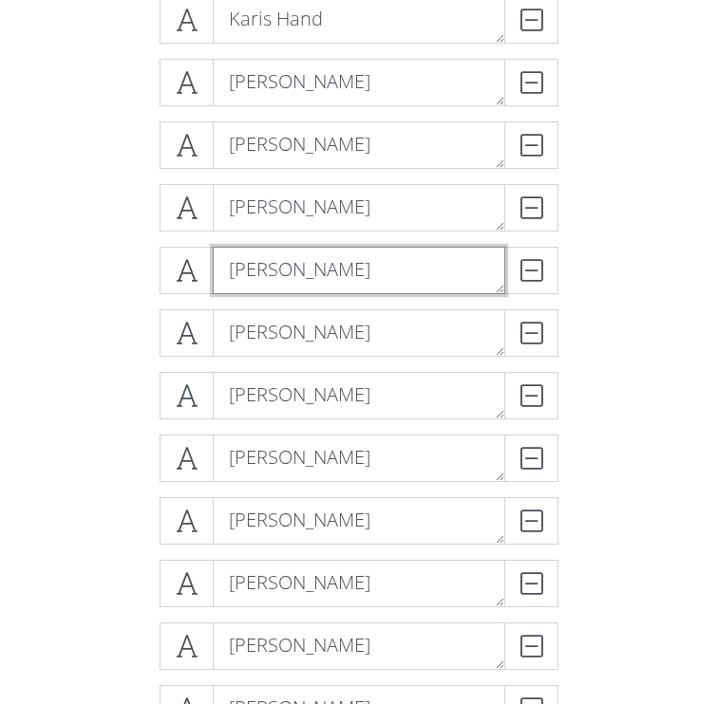
click at [367, 272] on textarea "[PERSON_NAME]" at bounding box center [359, 270] width 292 height 47
click at [377, 272] on textarea "[PERSON_NAME]" at bounding box center [359, 270] width 292 height 47
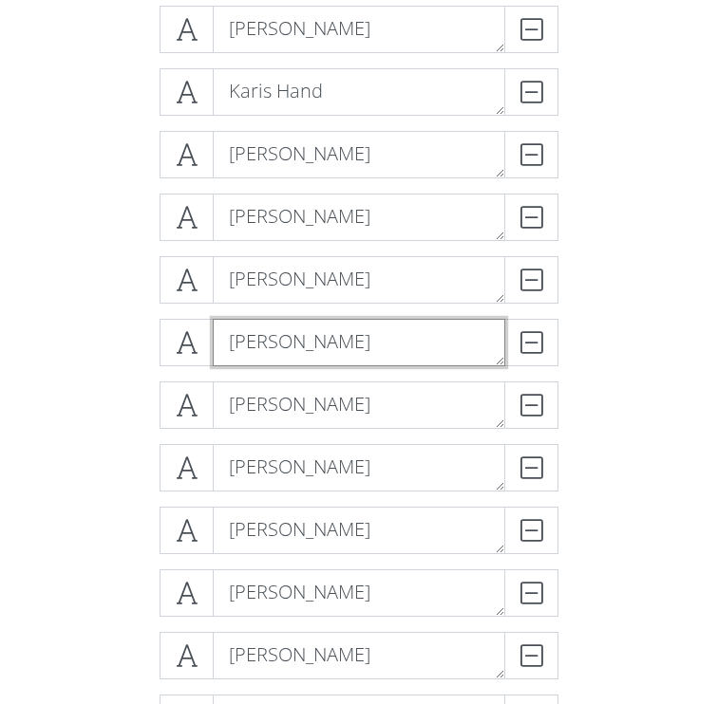
scroll to position [402, 0]
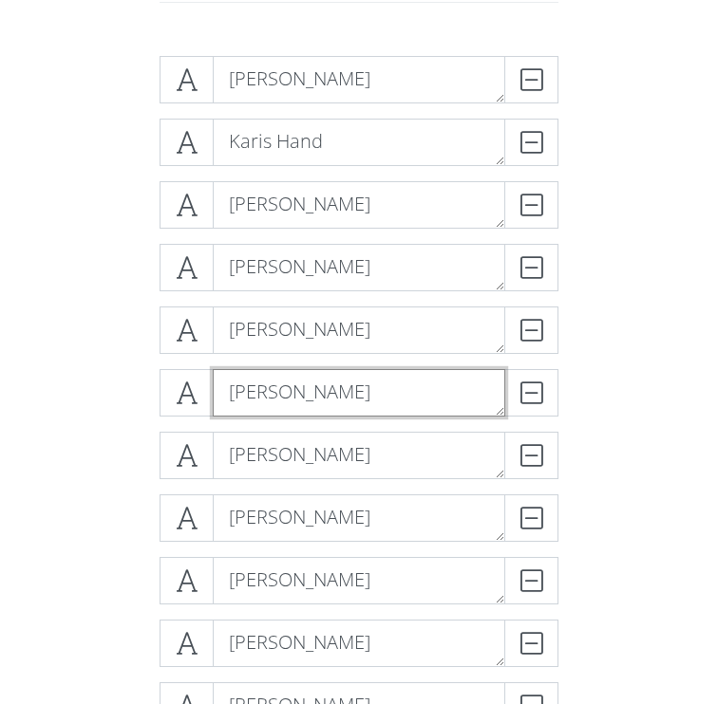
type textarea "[PERSON_NAME]"
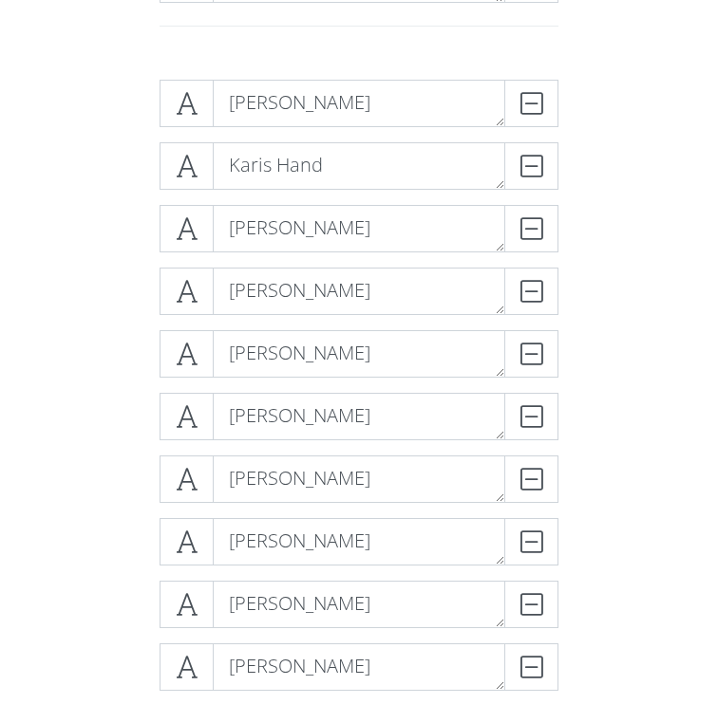
scroll to position [333, 0]
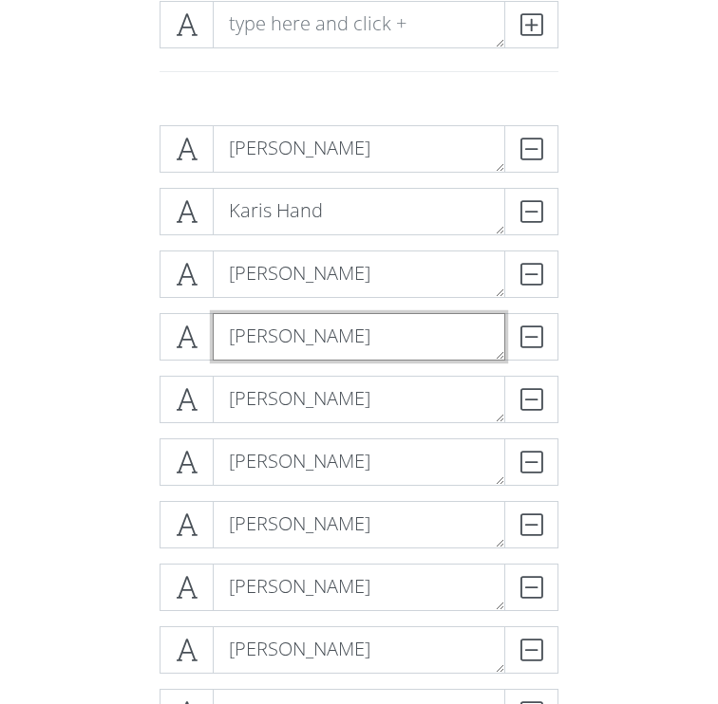
click at [321, 358] on textarea "[PERSON_NAME]" at bounding box center [359, 336] width 292 height 47
click at [303, 348] on textarea "[PERSON_NAME]" at bounding box center [359, 336] width 292 height 47
type textarea "[PERSON_NAME]"
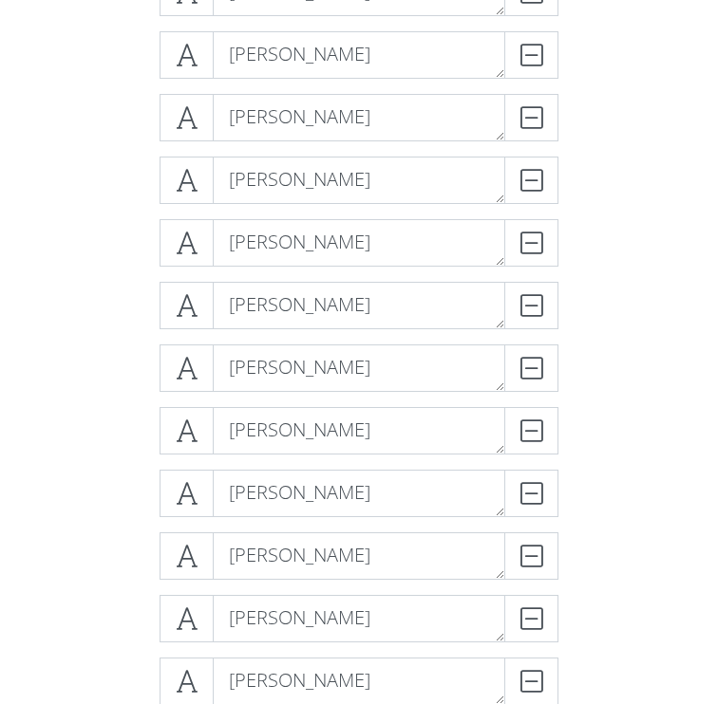
scroll to position [1052, 0]
